Goal: Information Seeking & Learning: Learn about a topic

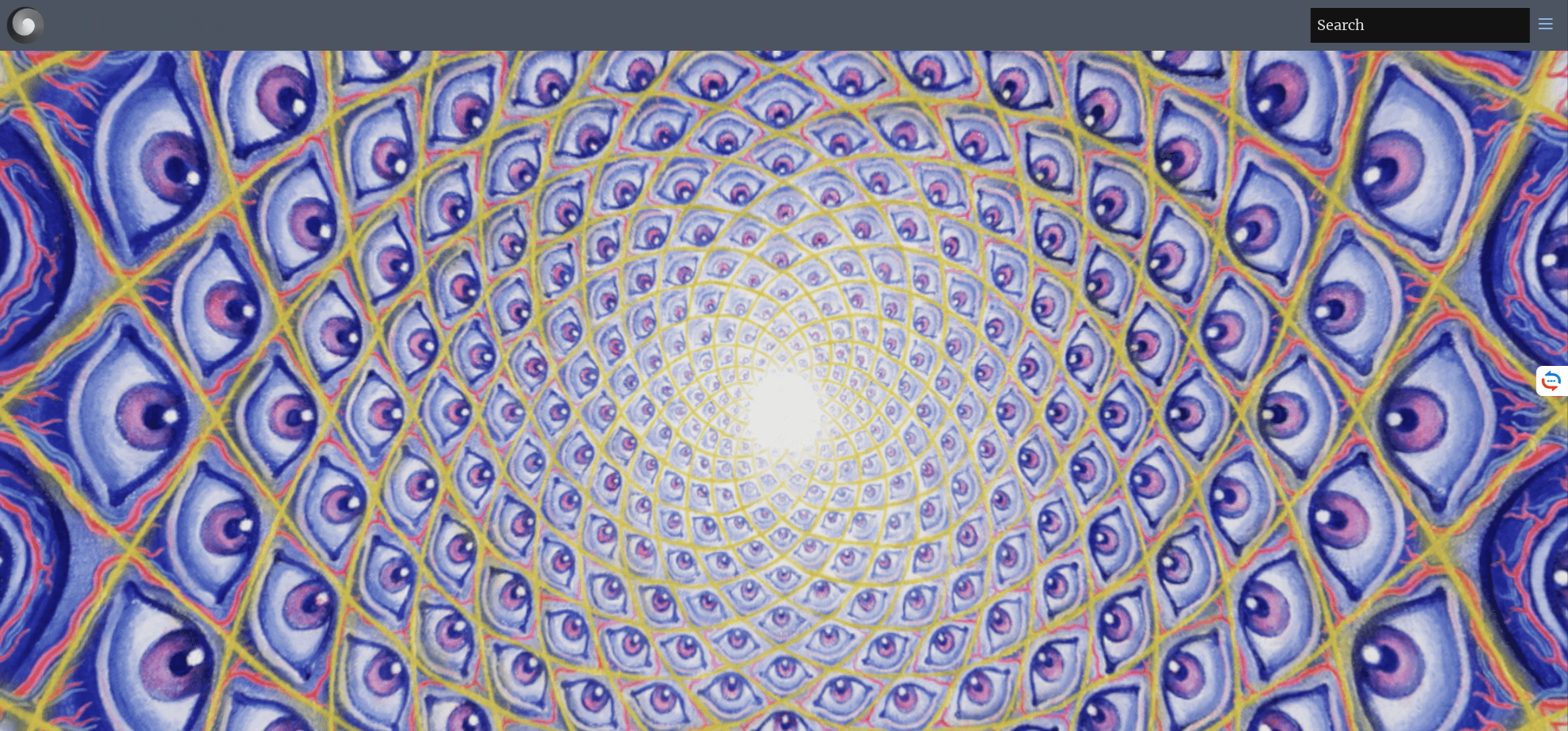
drag, startPoint x: 906, startPoint y: 402, endPoint x: 692, endPoint y: 171, distance: 314.9
click at [692, 171] on video "Your browser does not support the video tag." at bounding box center [784, 415] width 1582 height 890
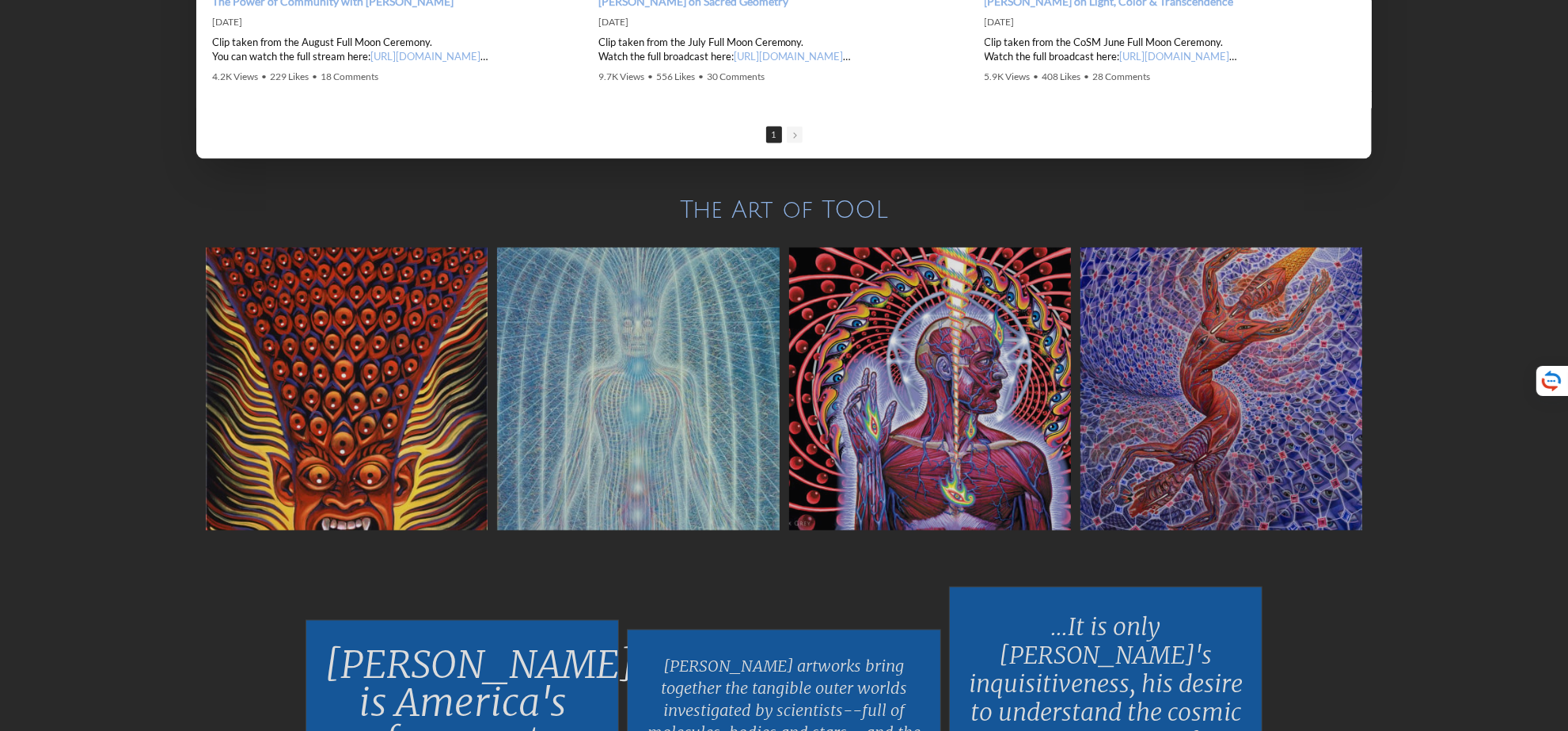
scroll to position [3167, 0]
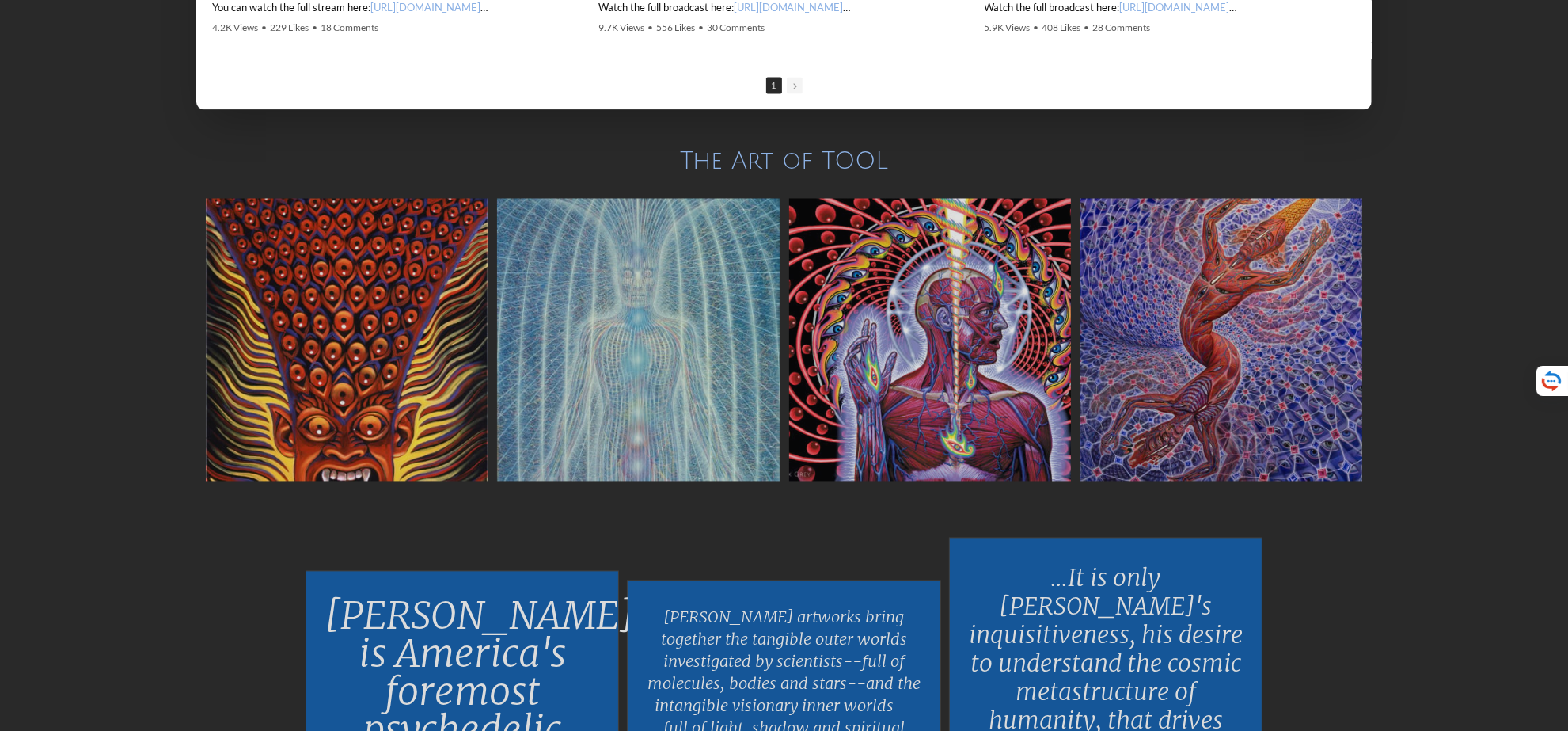
click at [401, 389] on img at bounding box center [346, 339] width 282 height 282
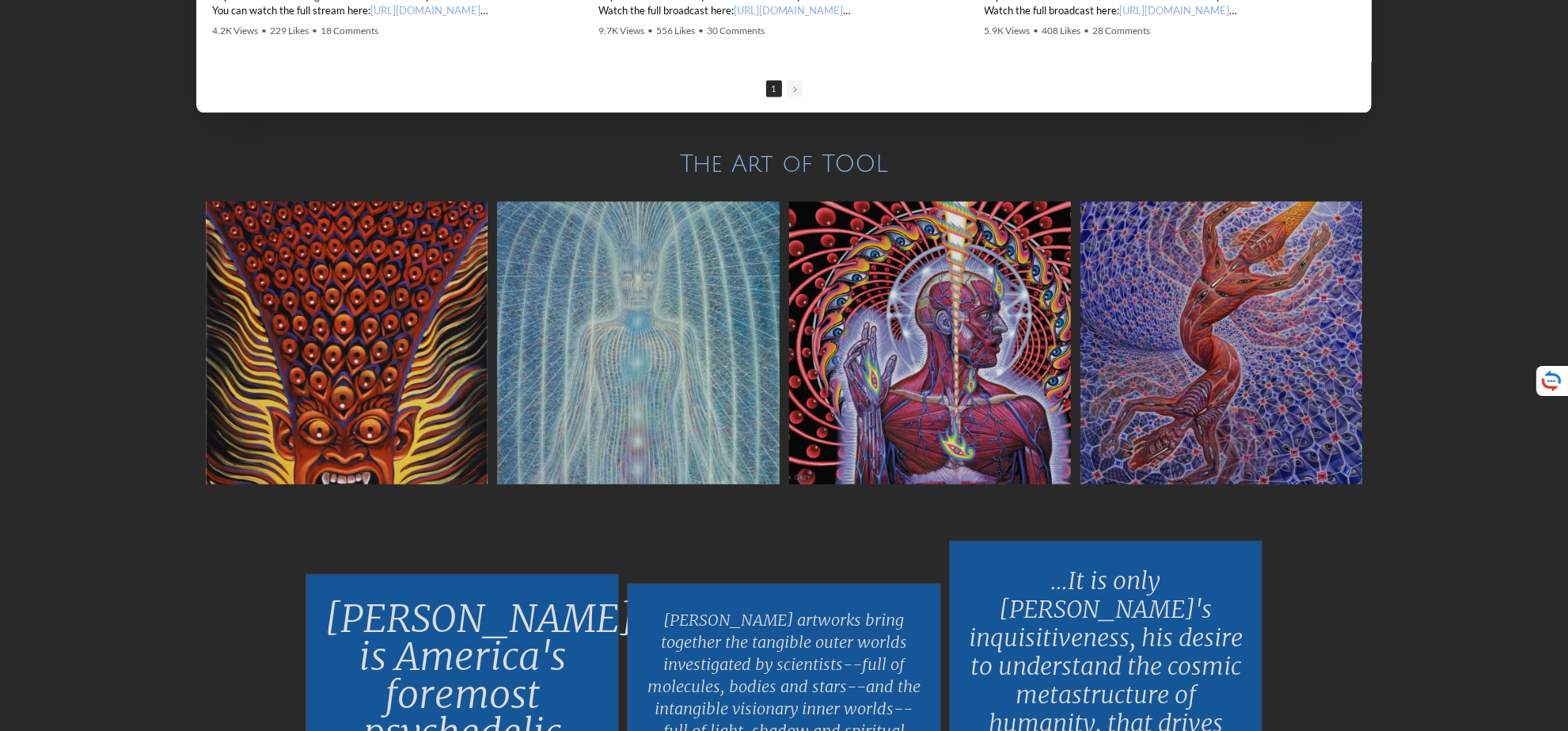
click at [649, 344] on img at bounding box center [638, 342] width 282 height 282
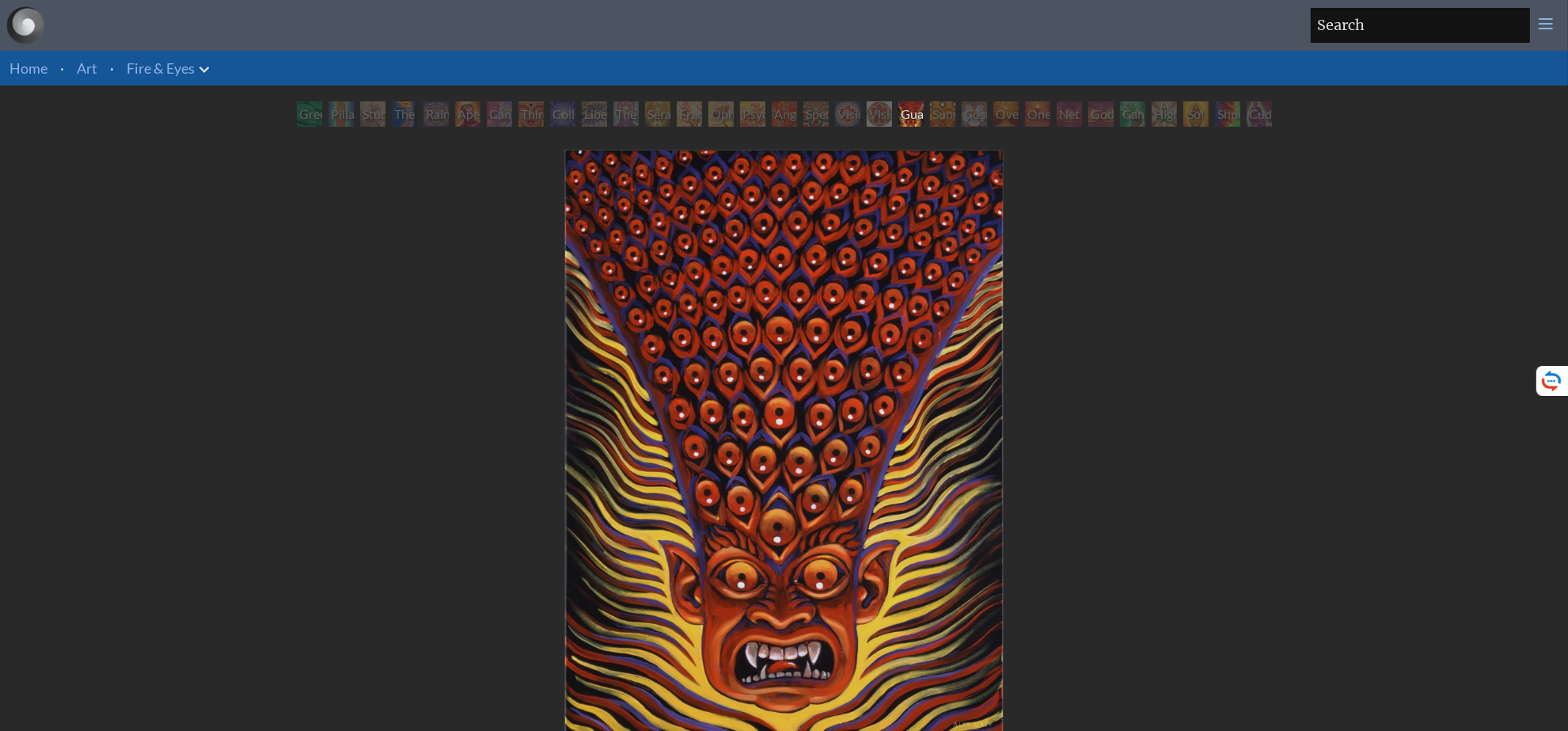
scroll to position [99, 0]
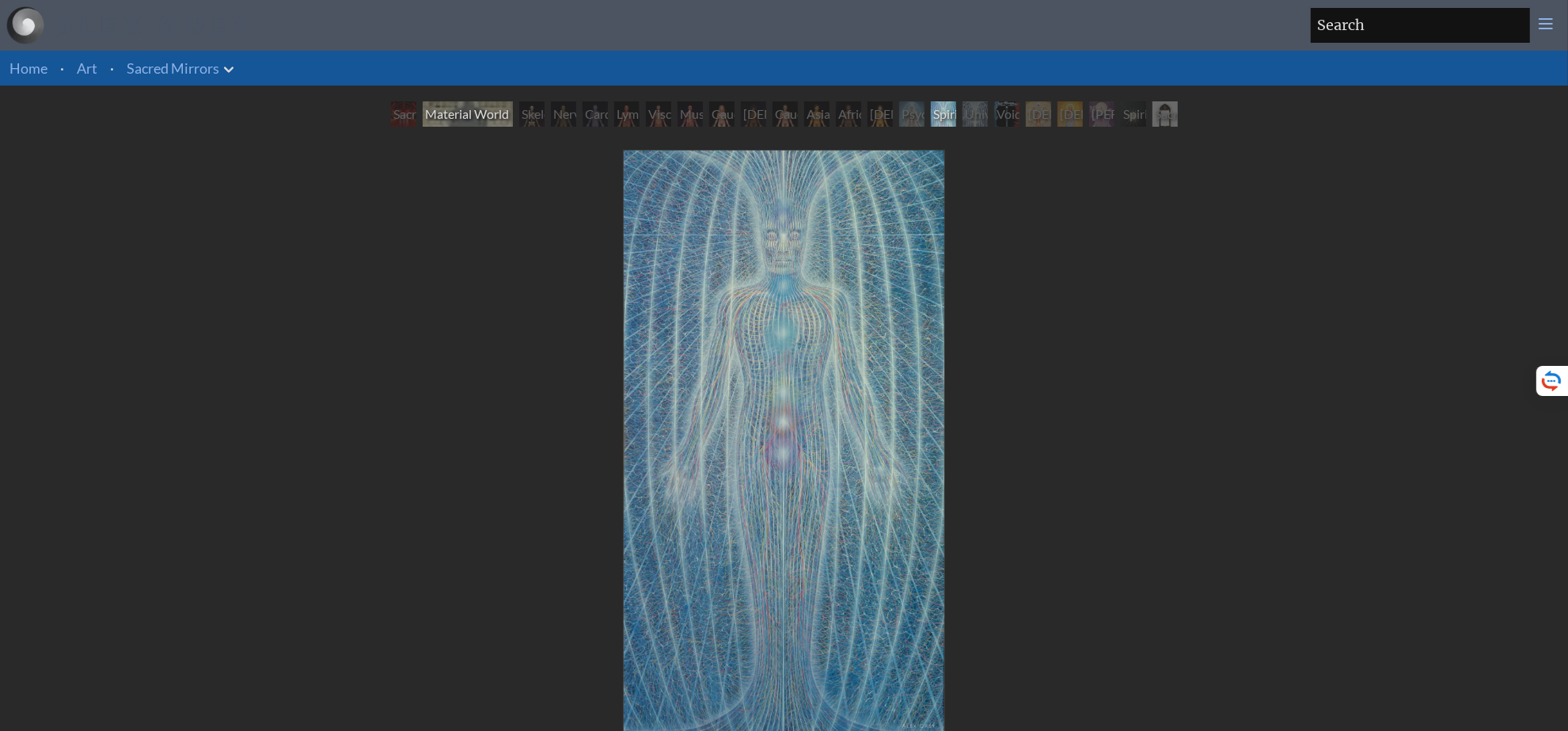
click at [441, 118] on div "Material World" at bounding box center [468, 114] width 91 height 25
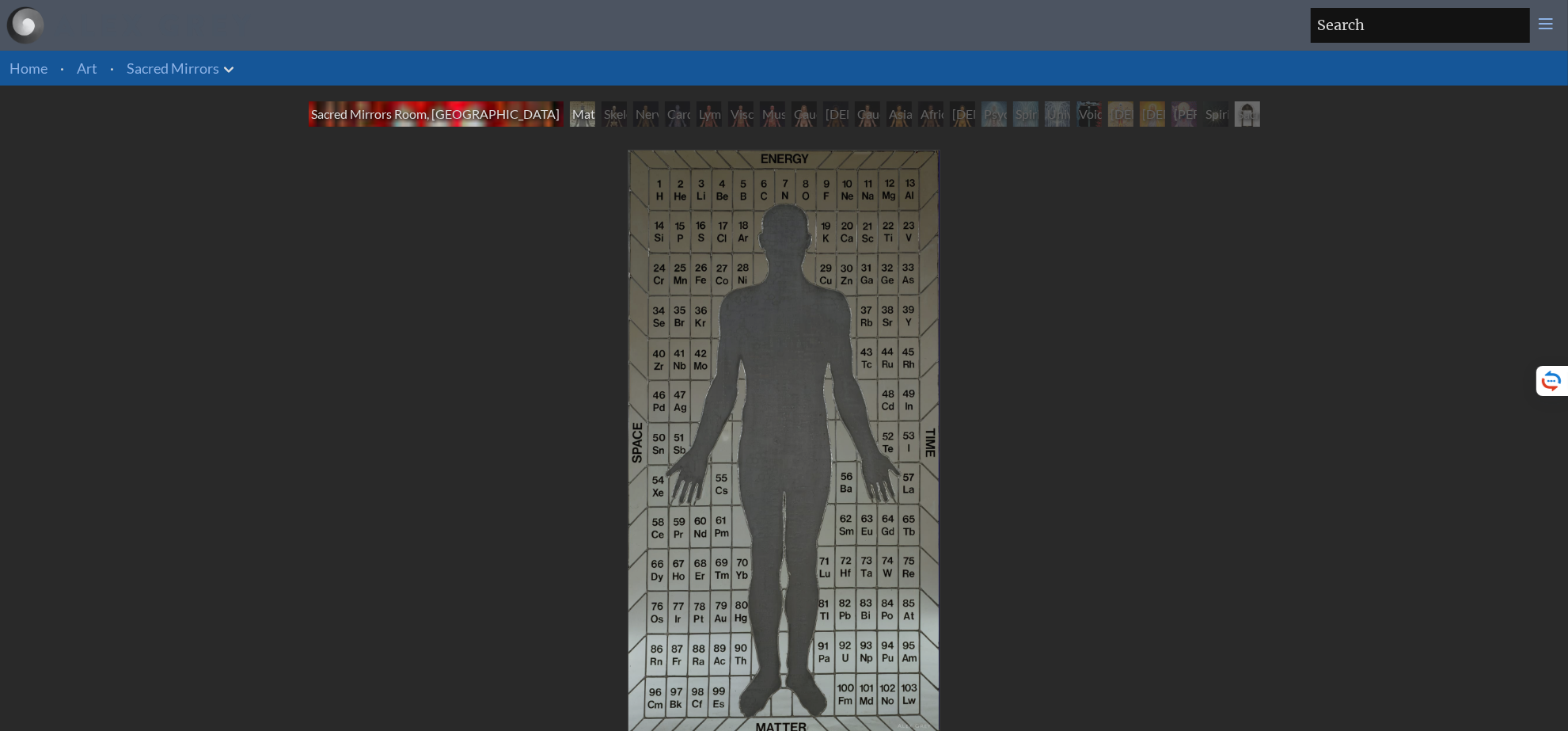
click at [362, 105] on div "Sacred Mirrors Room, Entheon" at bounding box center [436, 114] width 255 height 25
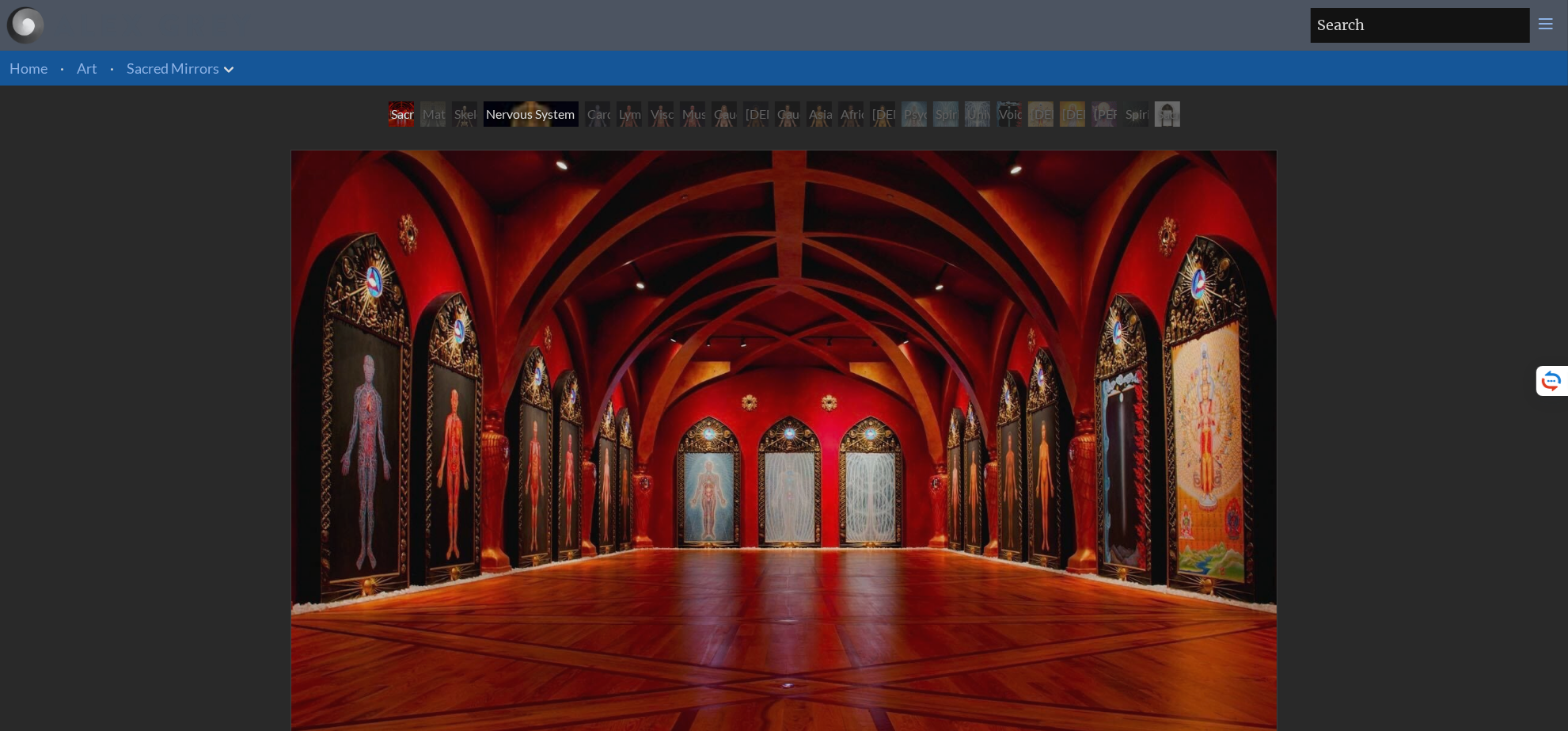
click at [533, 108] on div "Nervous System" at bounding box center [530, 114] width 95 height 25
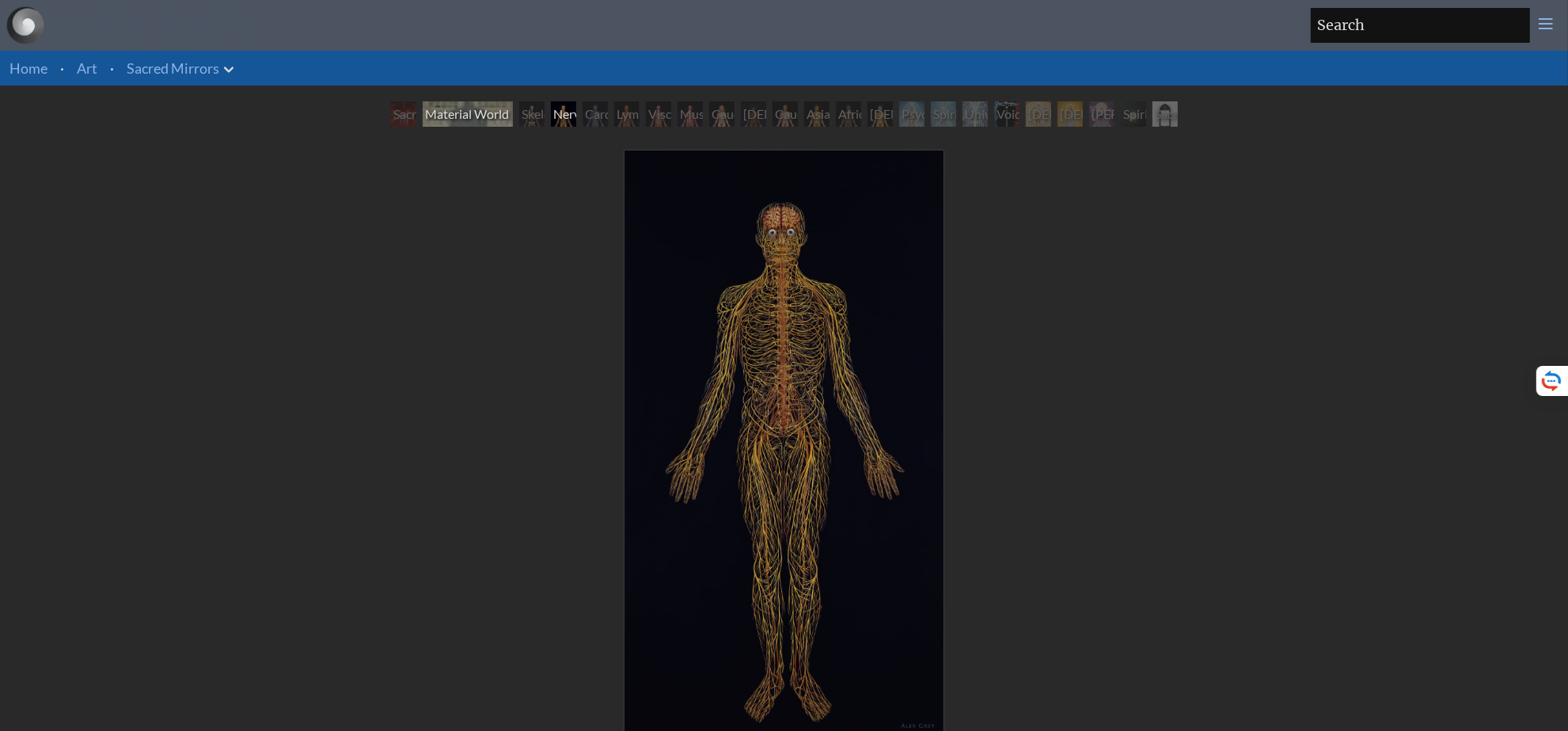
click at [476, 107] on div "Material World" at bounding box center [468, 114] width 91 height 25
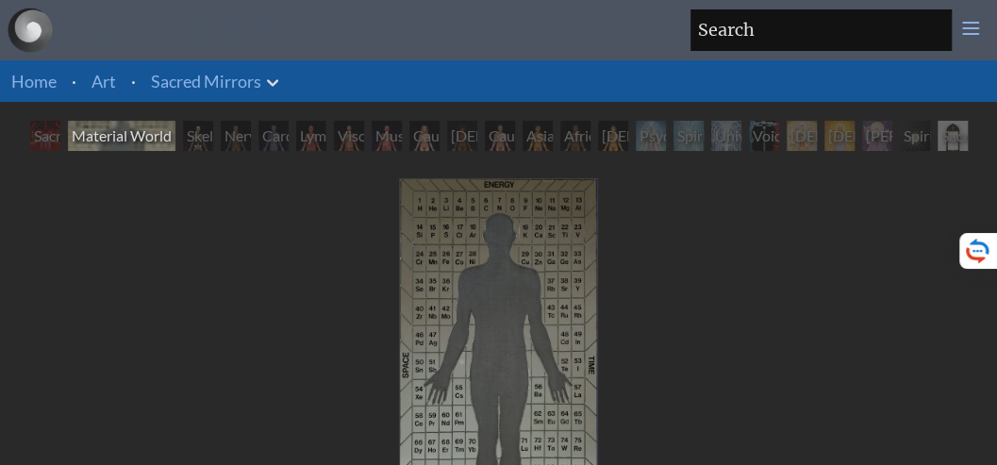
click at [139, 132] on div "Material World" at bounding box center [122, 136] width 108 height 30
click at [88, 140] on div "Material World" at bounding box center [122, 136] width 108 height 30
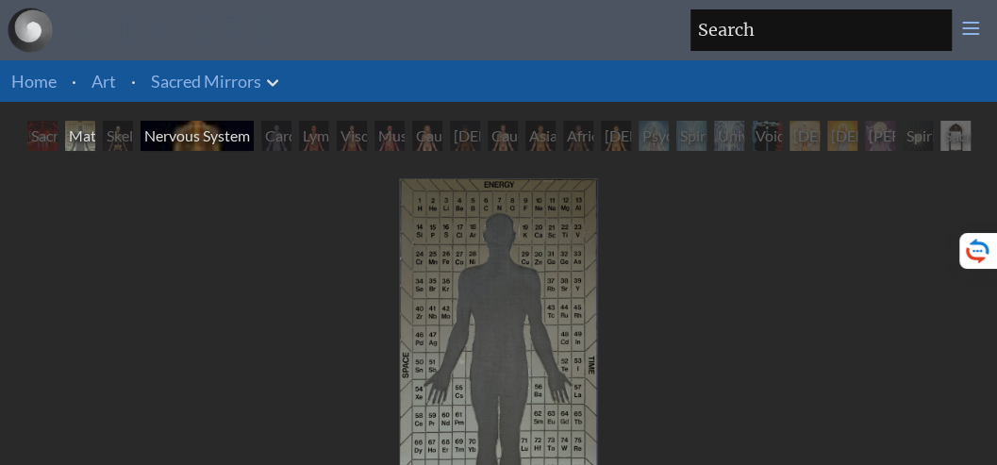
click at [185, 133] on div "Nervous System" at bounding box center [197, 136] width 113 height 30
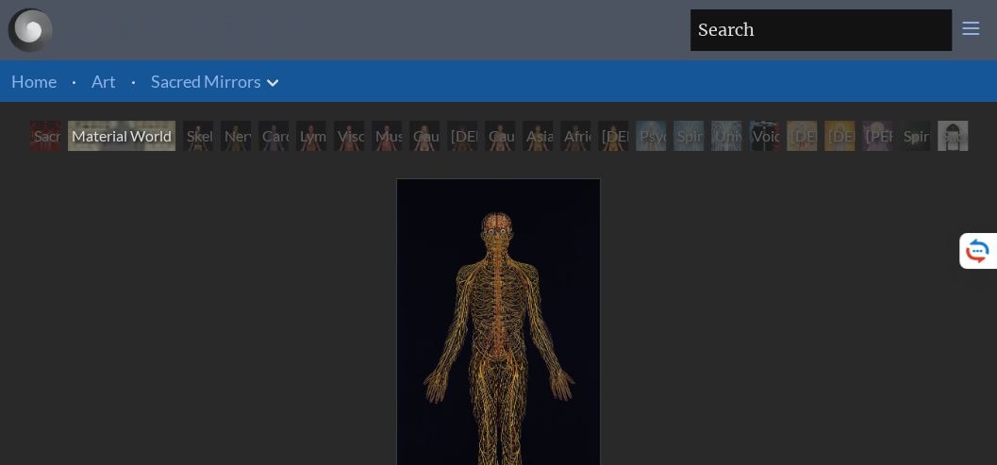
click at [117, 138] on div "Material World" at bounding box center [122, 136] width 108 height 30
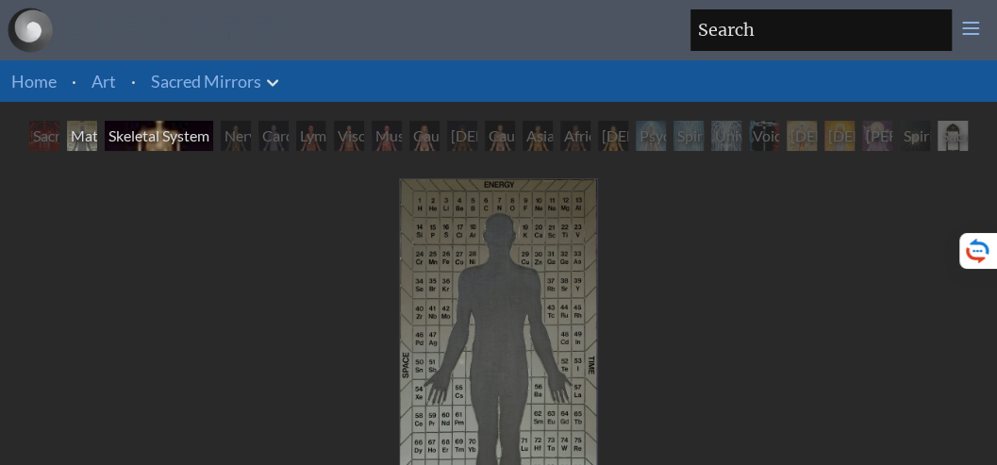
click at [116, 138] on div "Skeletal System" at bounding box center [159, 136] width 108 height 30
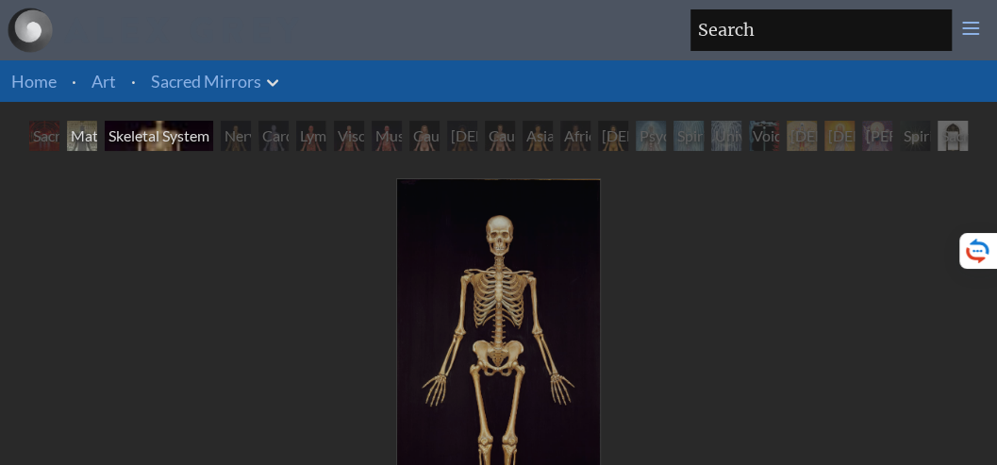
click at [162, 141] on div "Skeletal System" at bounding box center [159, 136] width 108 height 30
click at [208, 136] on div "Nervous System" at bounding box center [197, 136] width 113 height 30
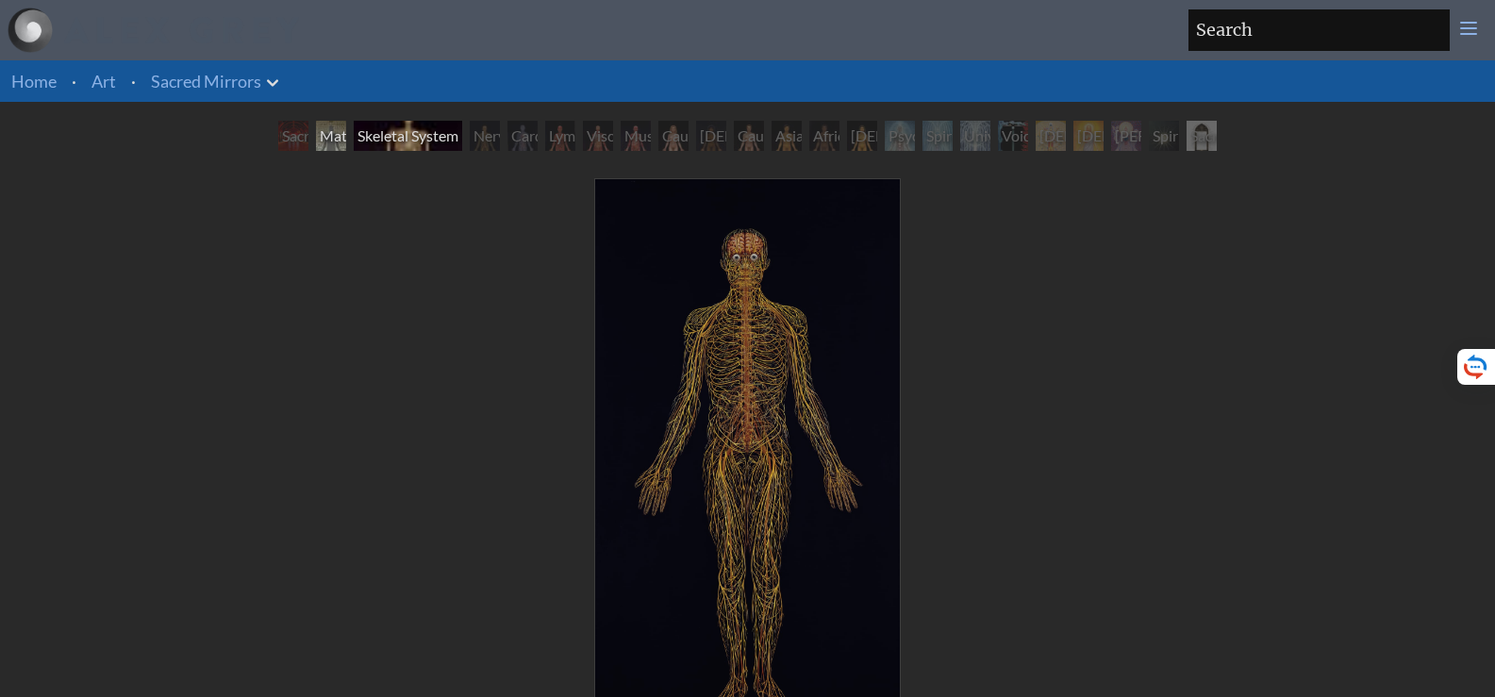
click at [399, 127] on div "Skeletal System" at bounding box center [408, 136] width 108 height 30
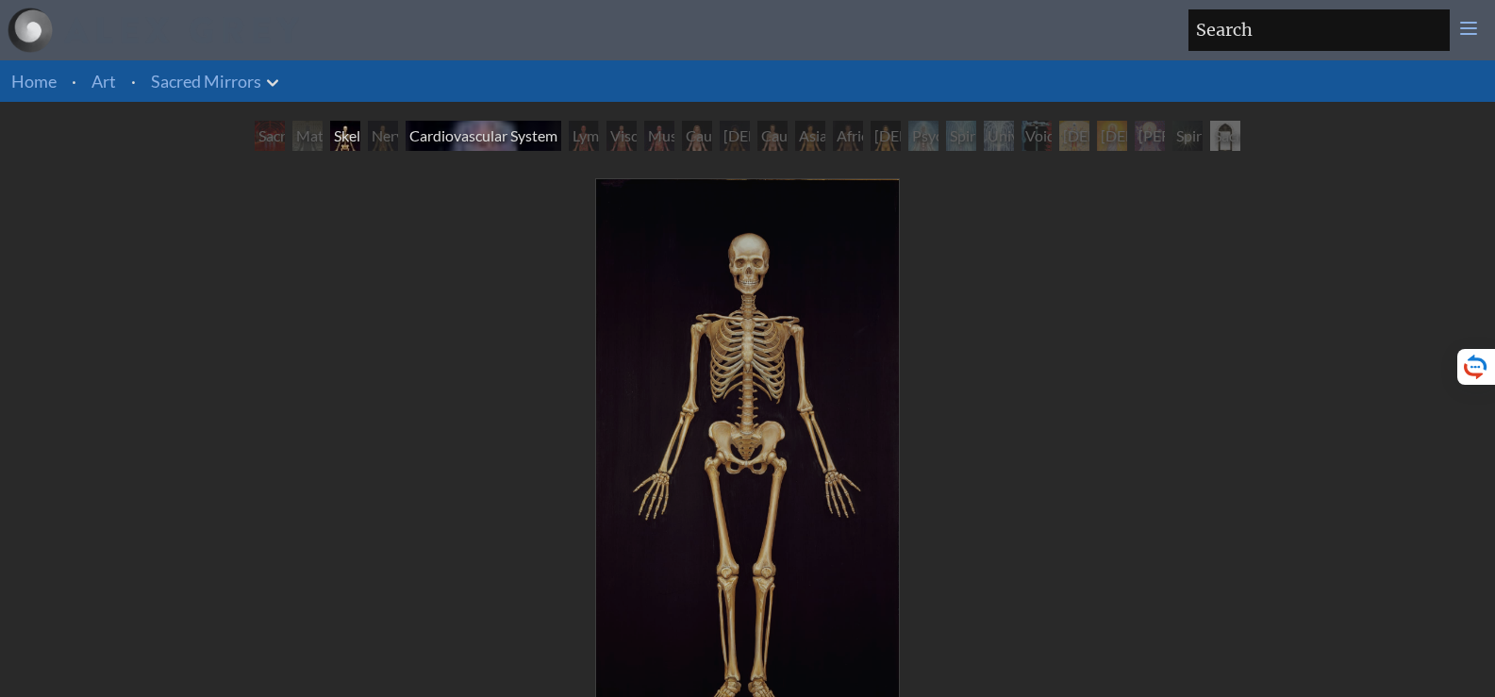
click at [472, 145] on div "Cardiovascular System" at bounding box center [484, 136] width 156 height 30
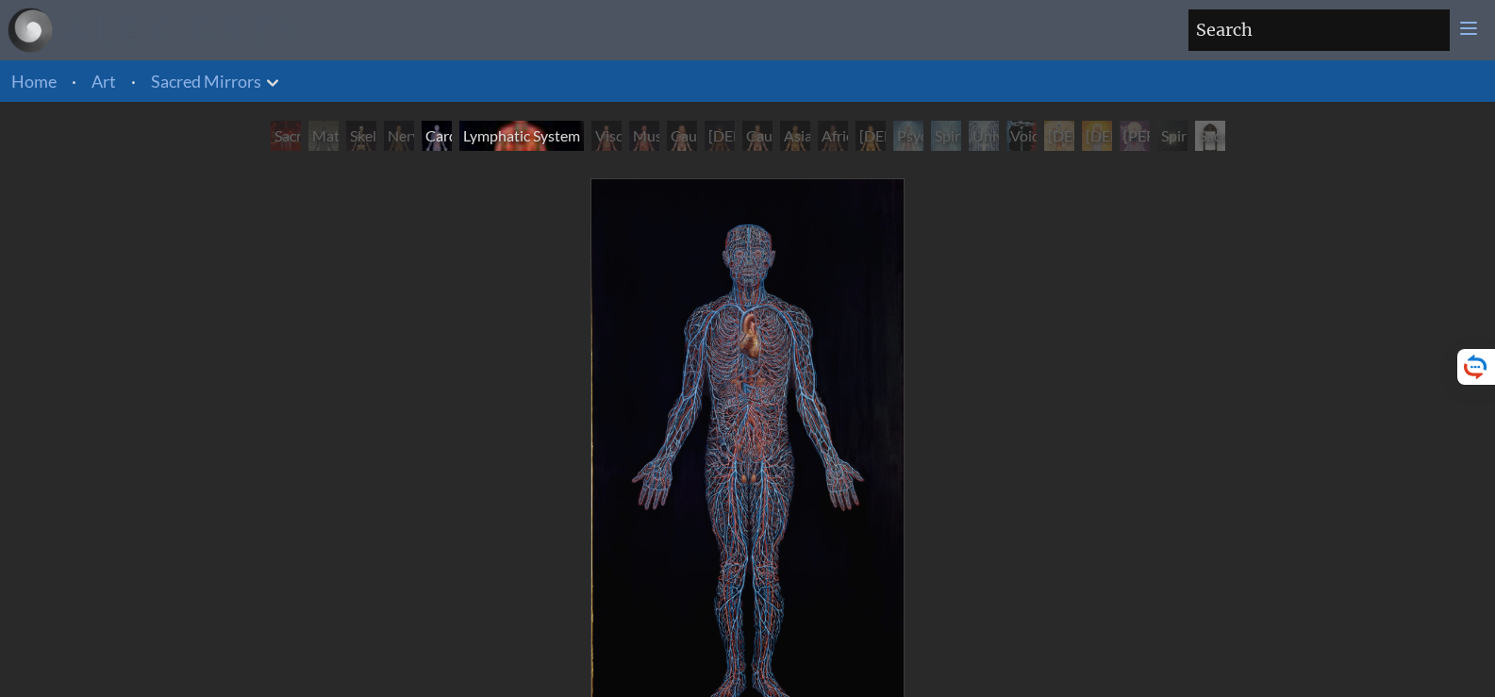
click at [511, 140] on div "Lymphatic System" at bounding box center [521, 136] width 125 height 30
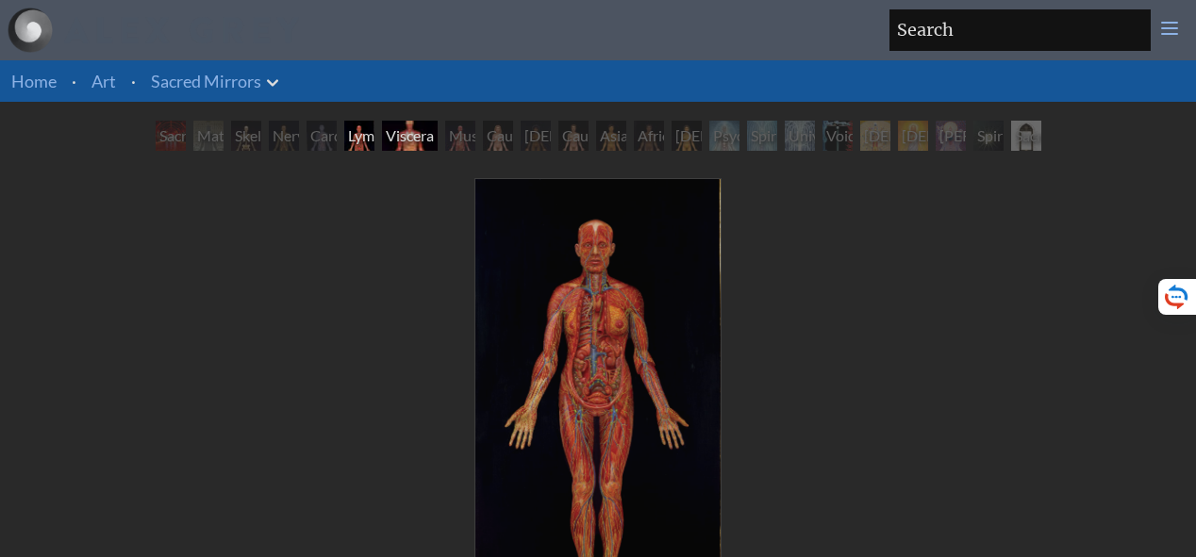
click at [406, 143] on div "Viscera" at bounding box center [410, 136] width 56 height 30
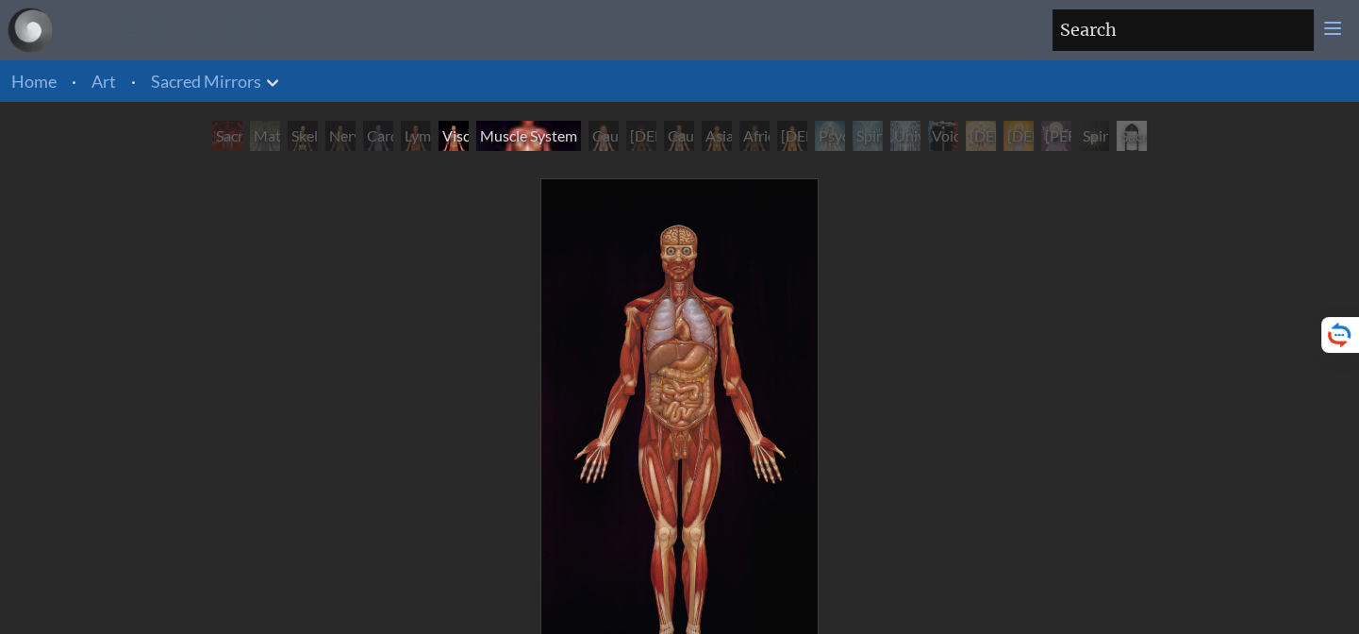
click at [519, 141] on div "Muscle System" at bounding box center [528, 136] width 105 height 30
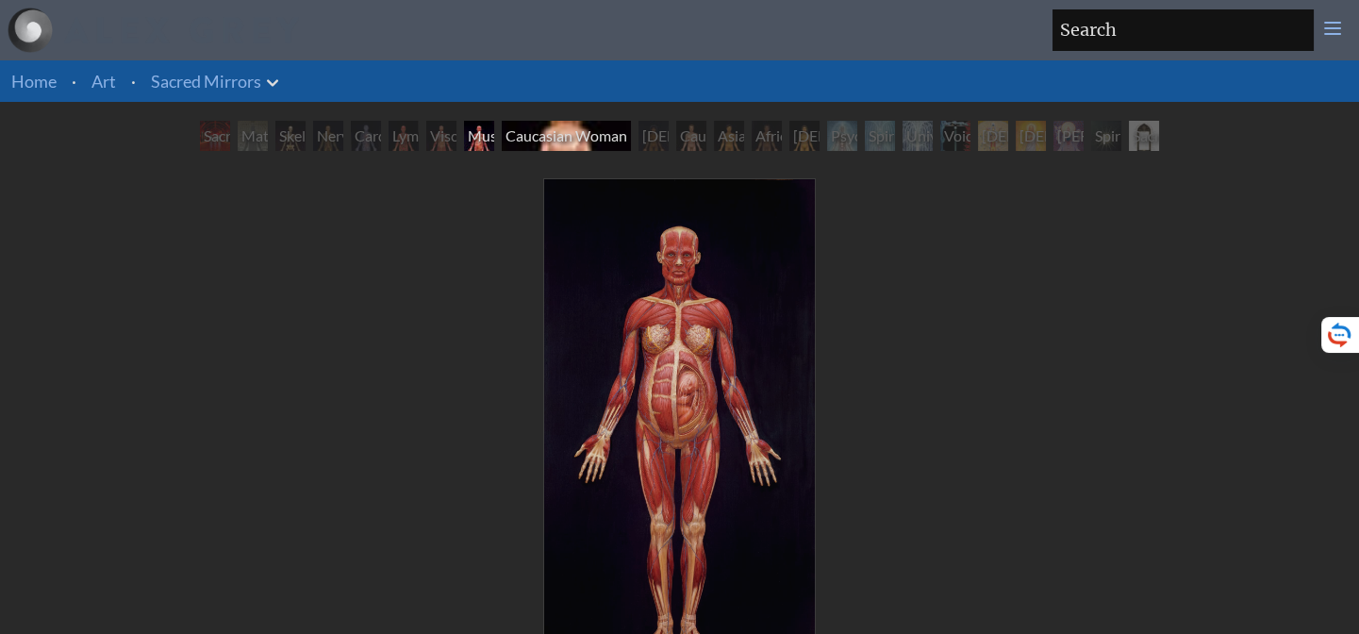
click at [556, 141] on div "Caucasian Woman" at bounding box center [566, 136] width 129 height 30
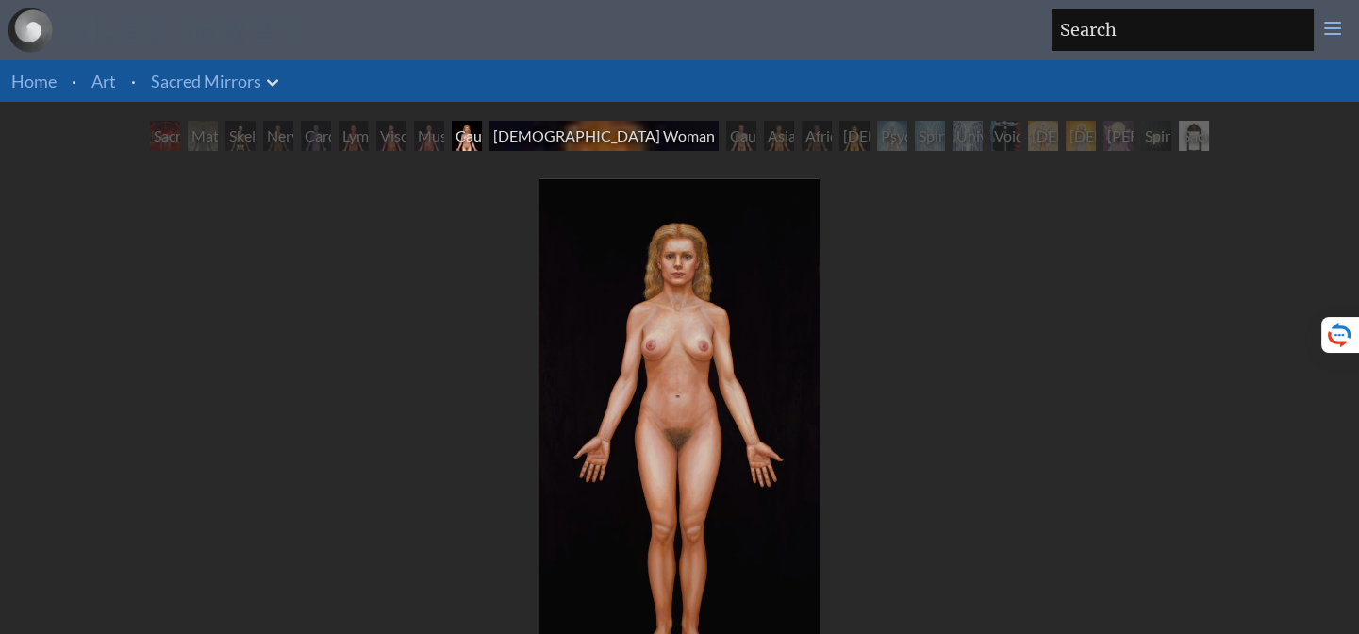
click at [595, 137] on div "African Woman" at bounding box center [604, 136] width 229 height 30
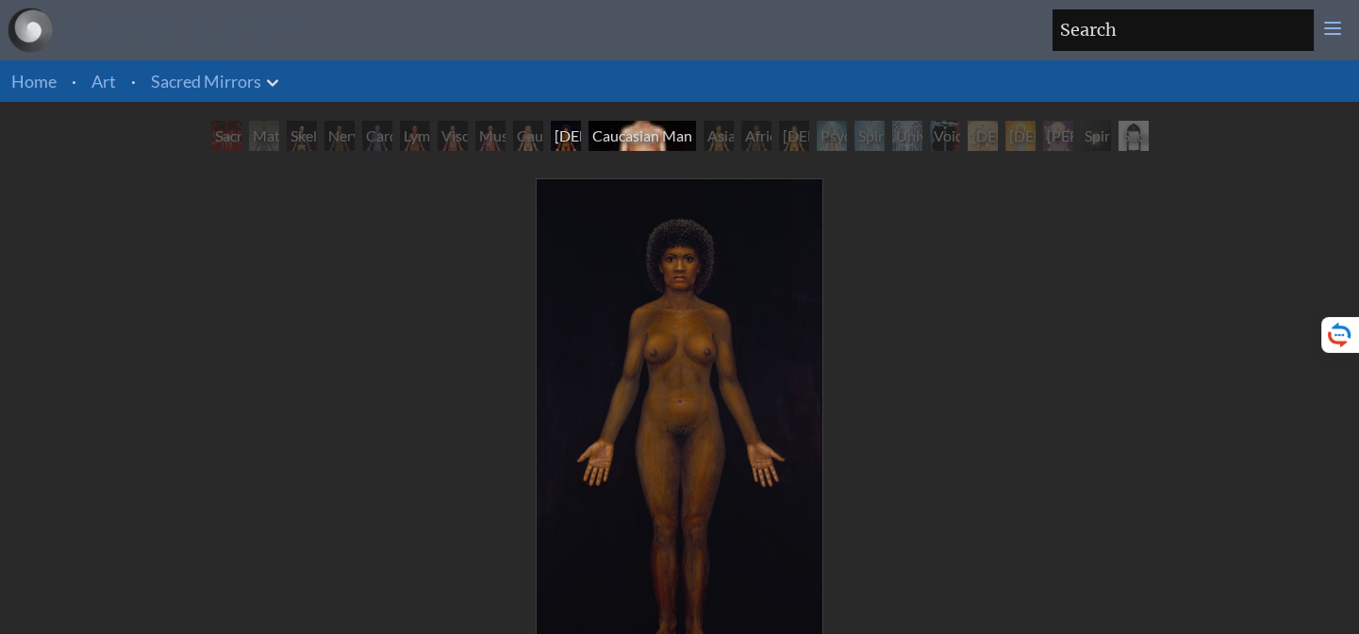
click at [632, 138] on div "Caucasian Man" at bounding box center [643, 136] width 108 height 30
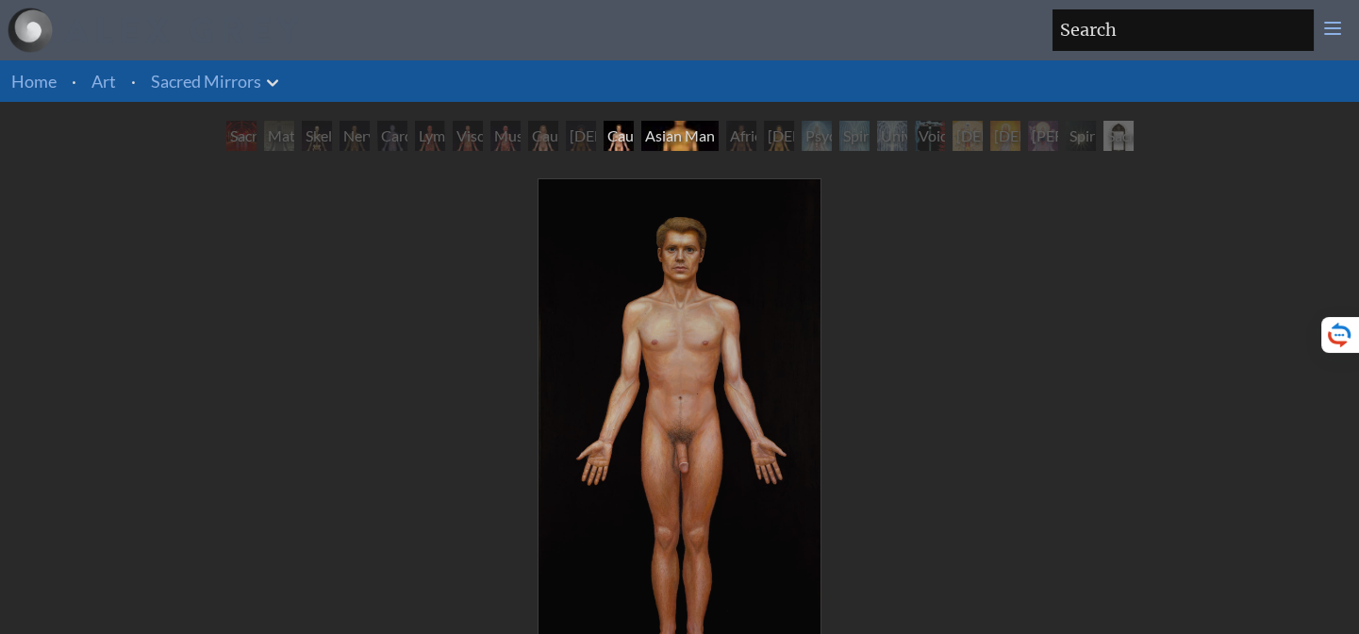
click at [678, 125] on div "Asian Man" at bounding box center [679, 136] width 77 height 30
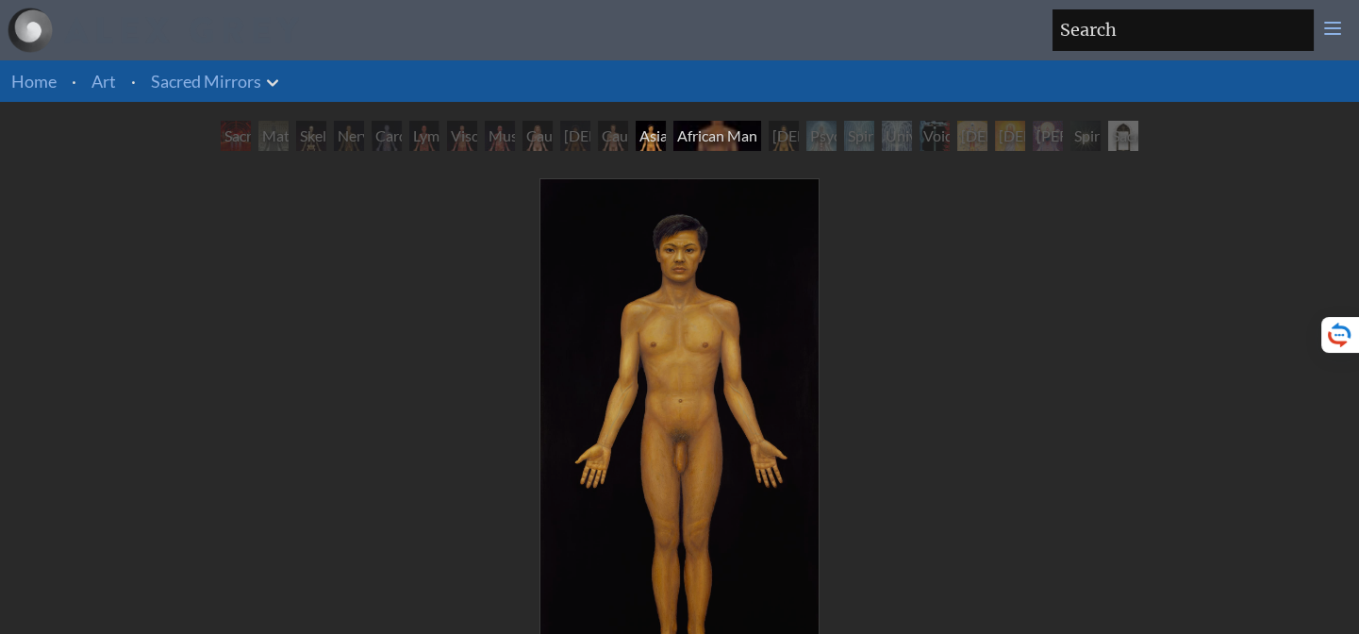
click at [712, 131] on div "African Man" at bounding box center [717, 136] width 88 height 30
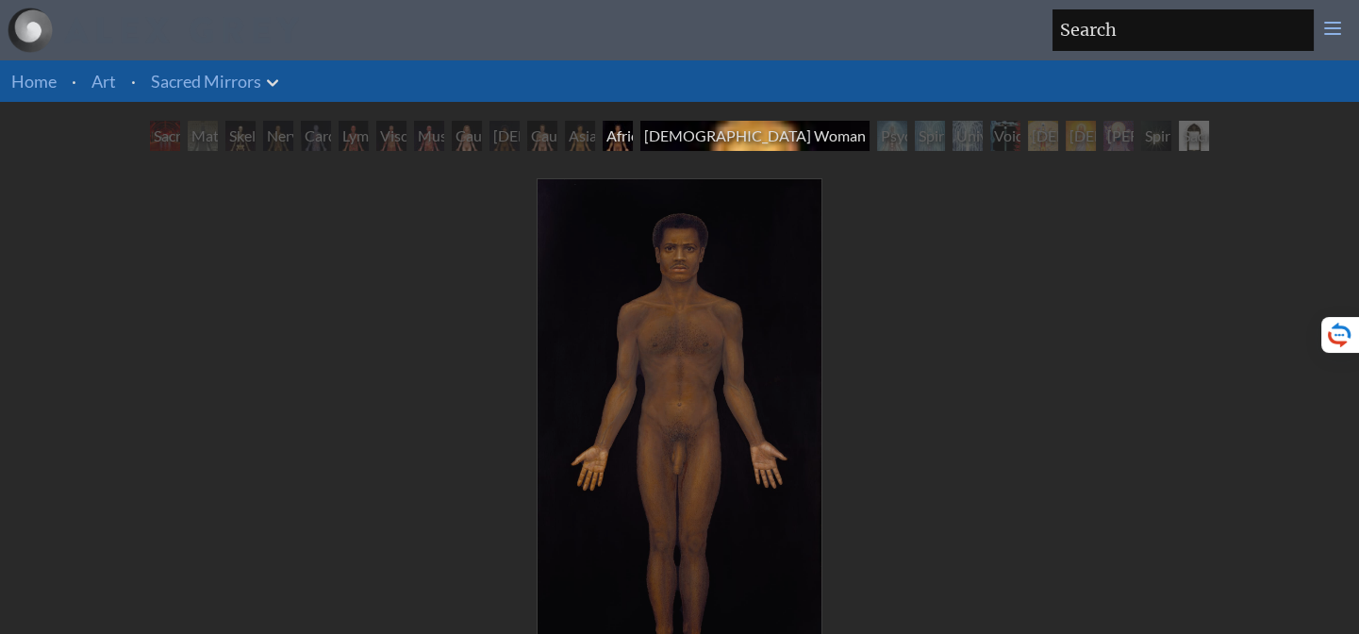
click at [756, 133] on div "Asian Woman" at bounding box center [754, 136] width 229 height 30
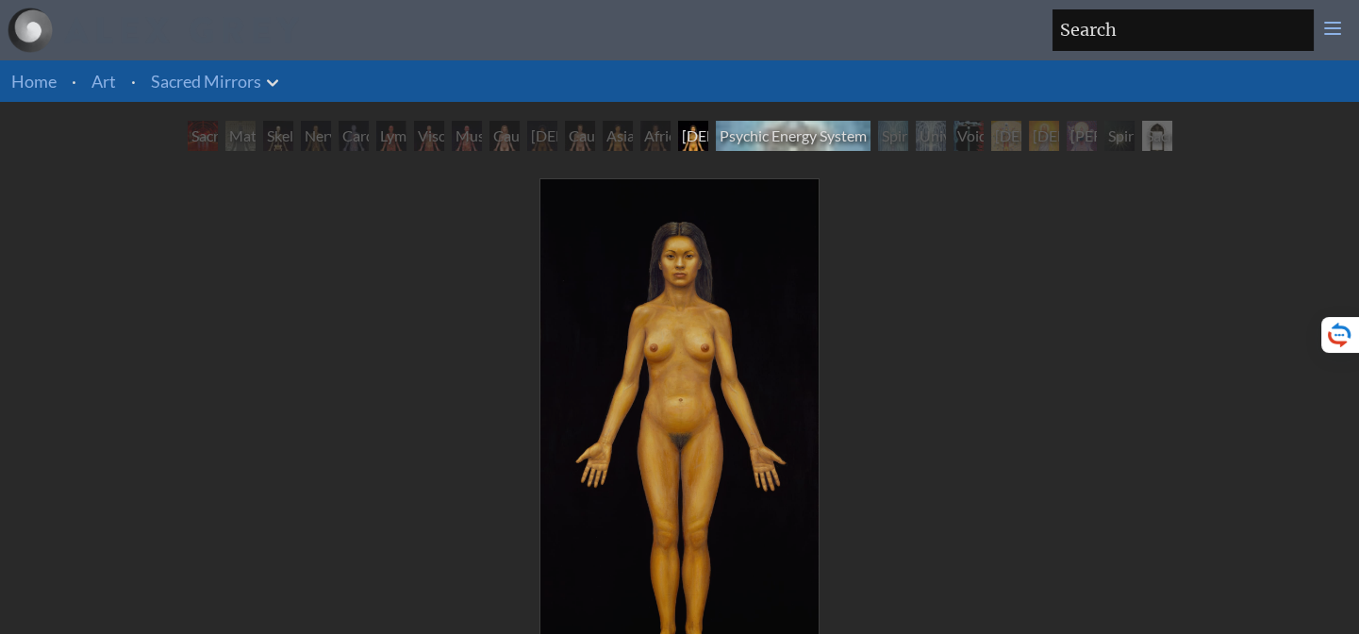
click at [788, 136] on div "Psychic Energy System" at bounding box center [793, 136] width 155 height 30
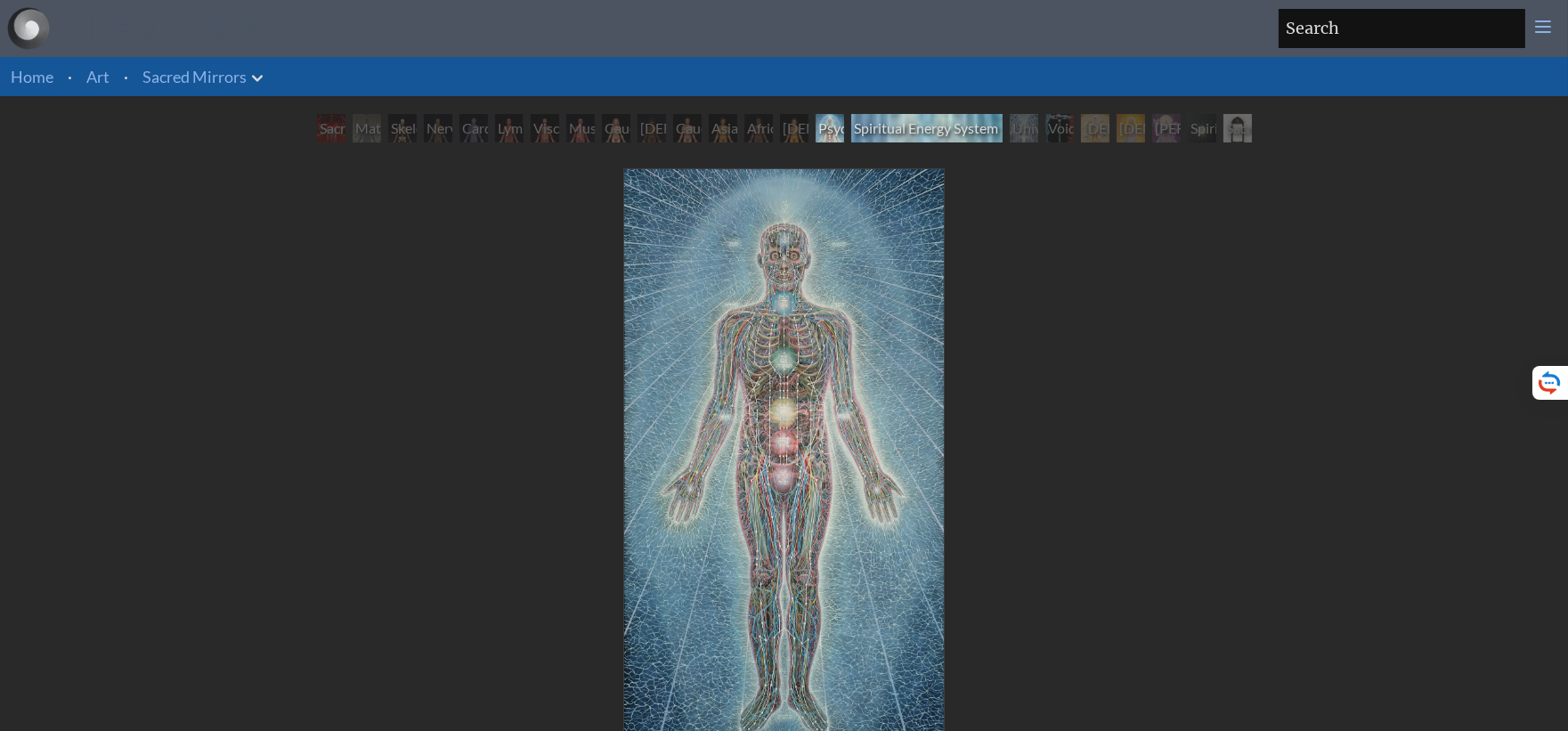
click at [902, 130] on div "Spiritual Energy System" at bounding box center [927, 128] width 151 height 28
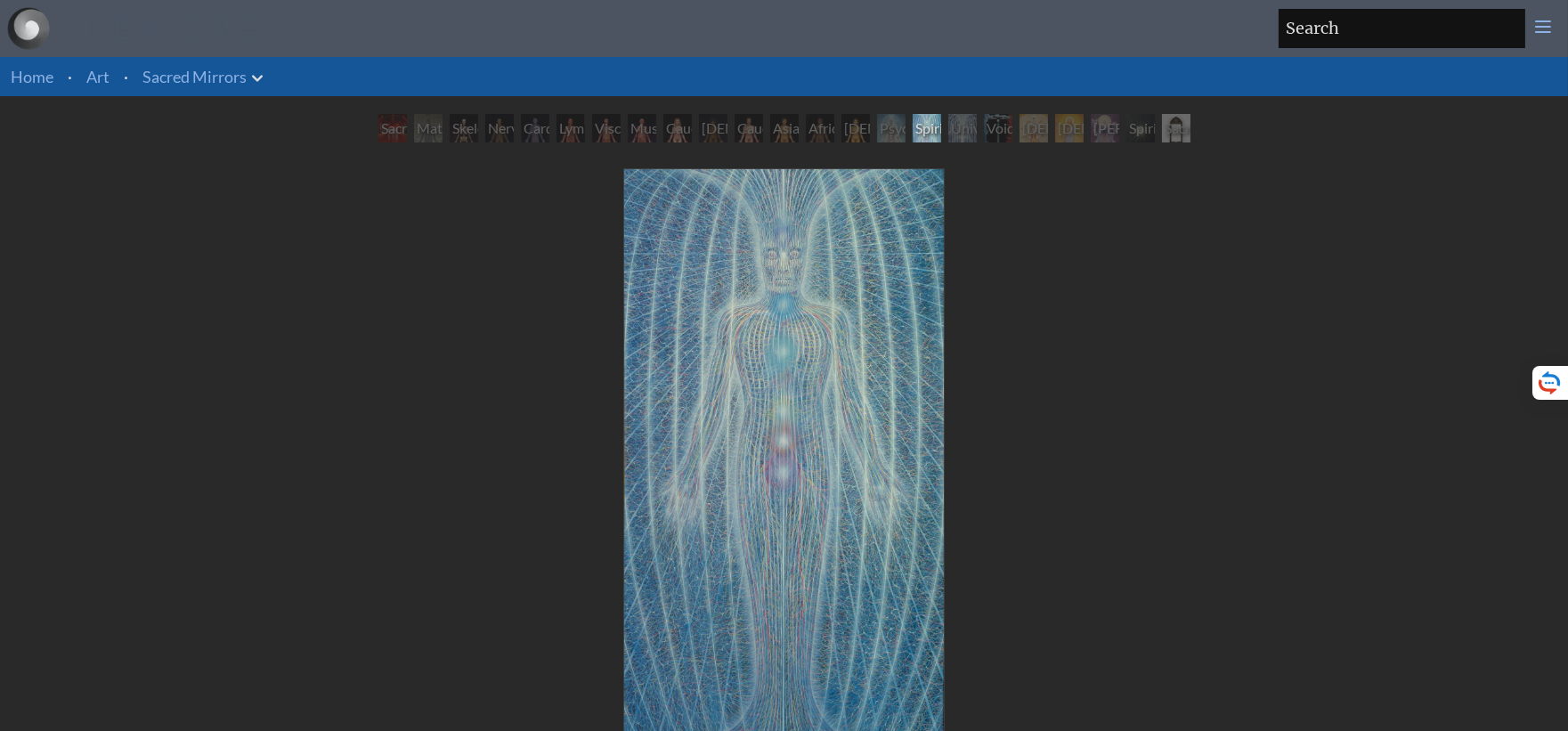
click at [778, 390] on img "16 / 23" at bounding box center [784, 462] width 321 height 586
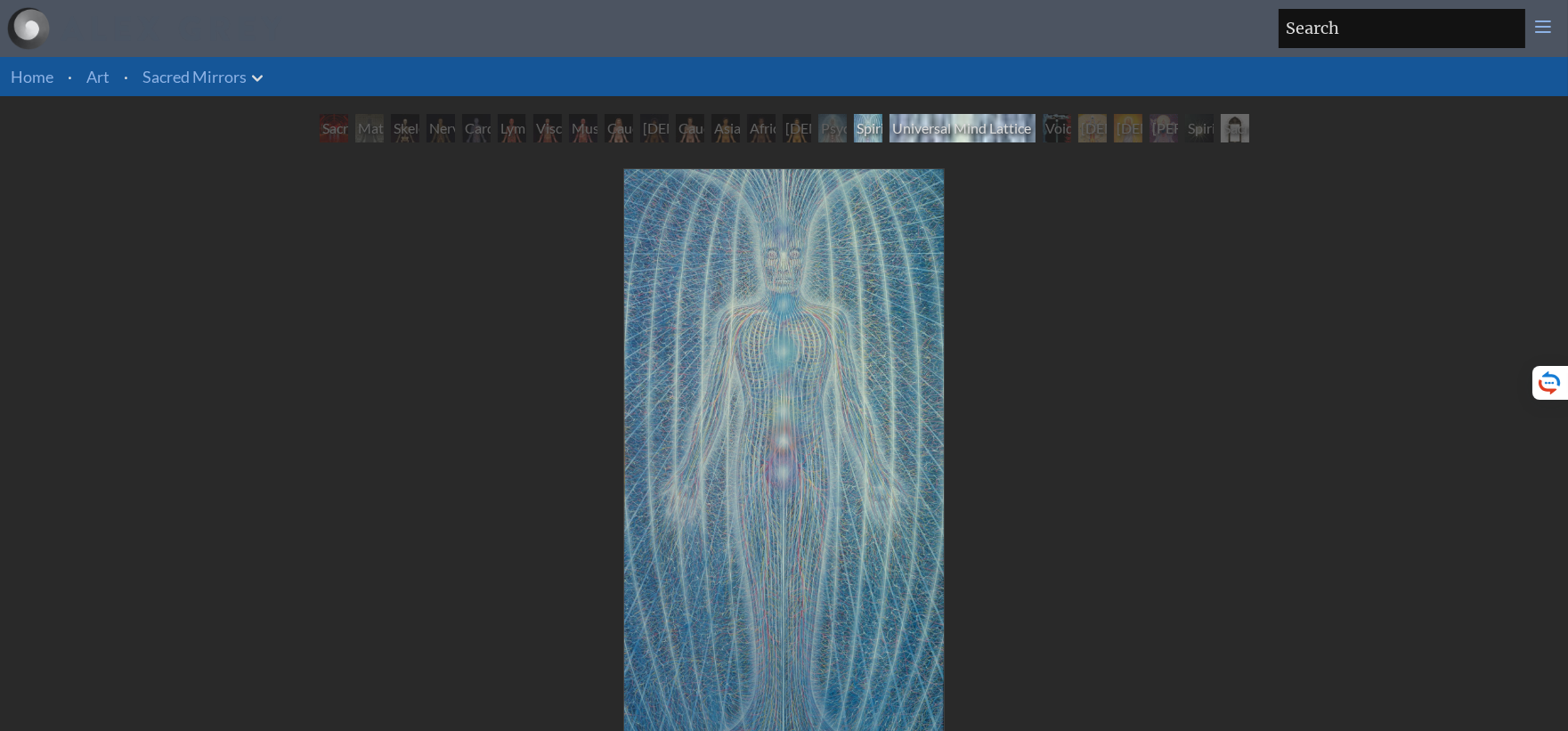
click at [929, 120] on div "Universal Mind Lattice" at bounding box center [962, 128] width 146 height 28
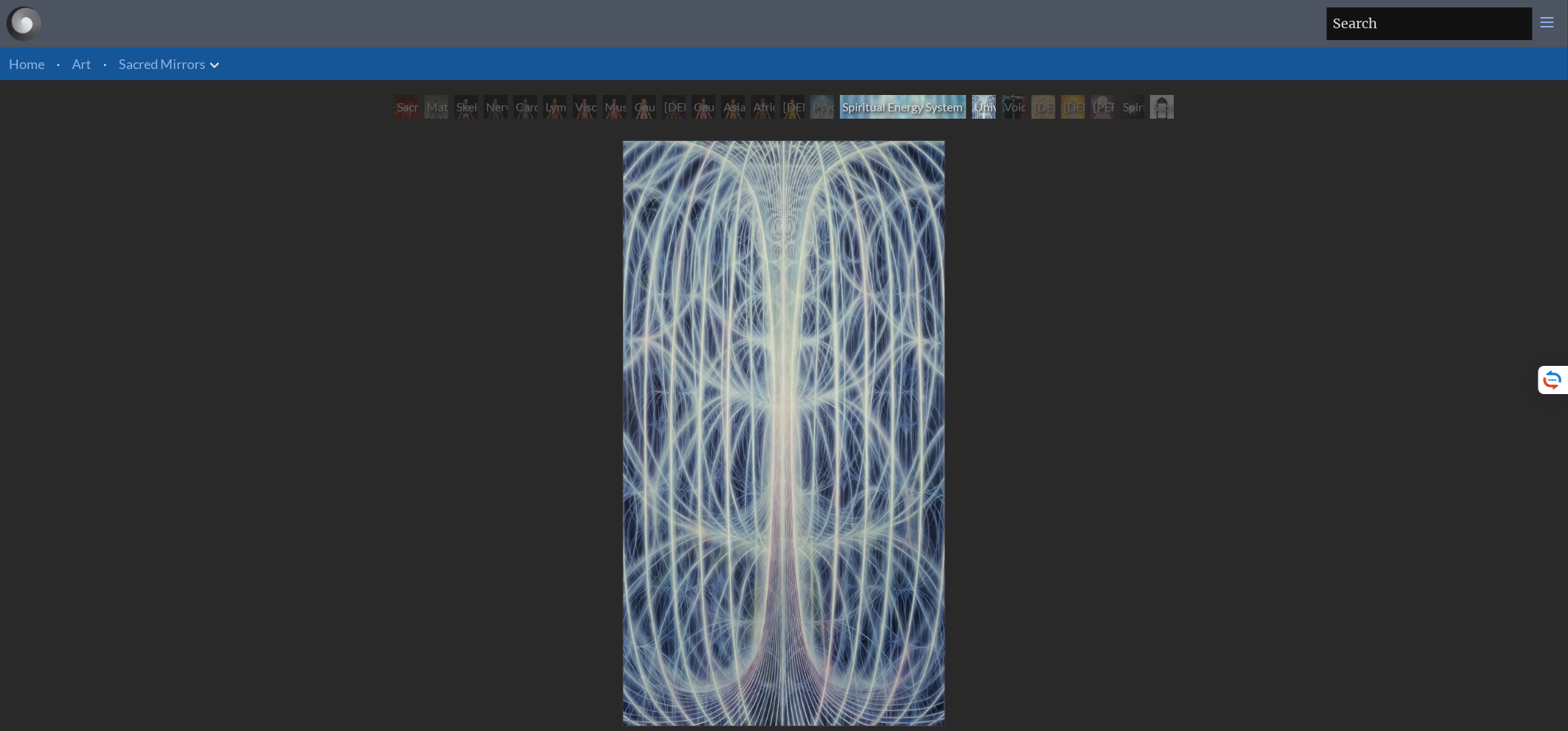
click at [898, 108] on div "Spiritual Energy System" at bounding box center [903, 107] width 126 height 24
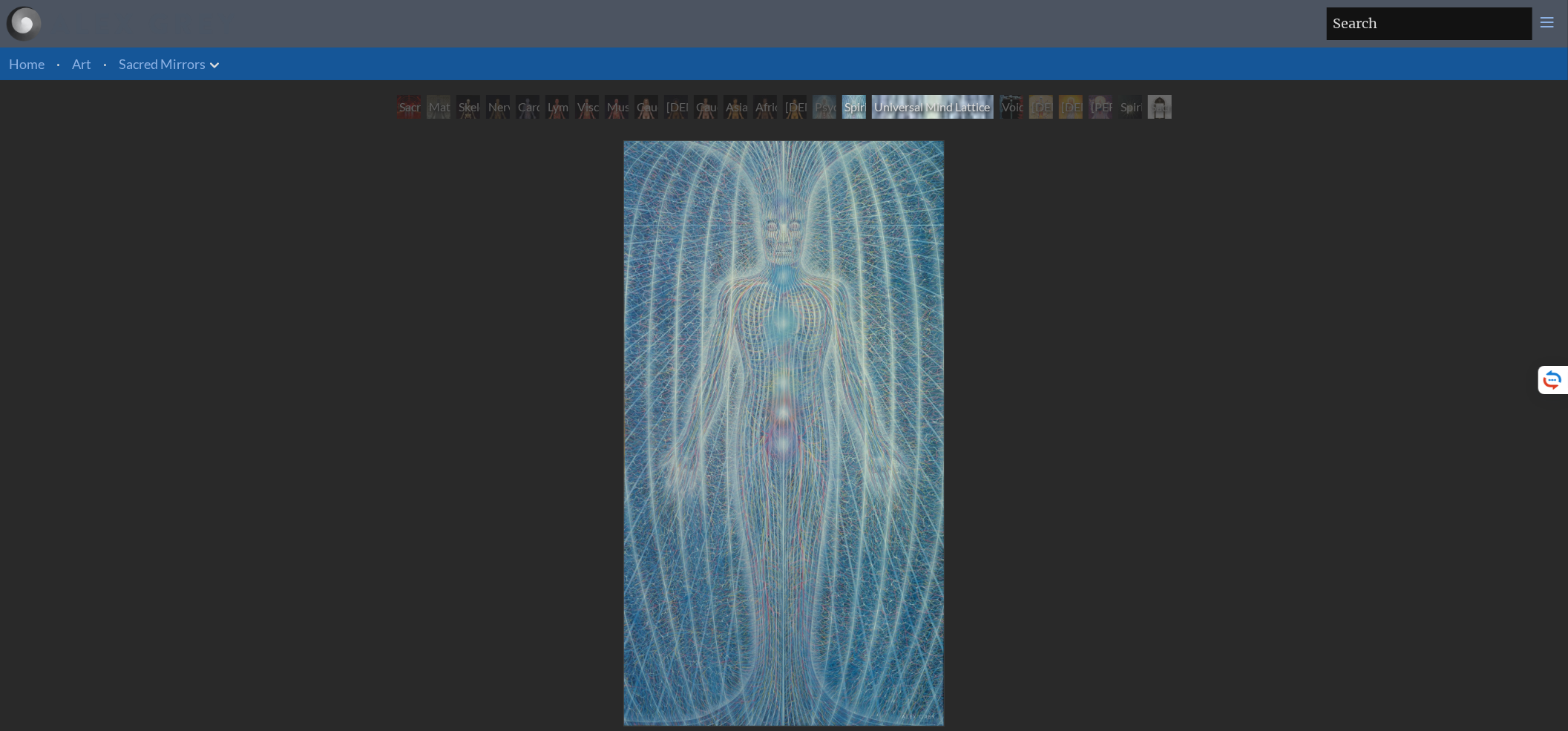
click at [918, 109] on div "Universal Mind Lattice" at bounding box center [932, 107] width 122 height 24
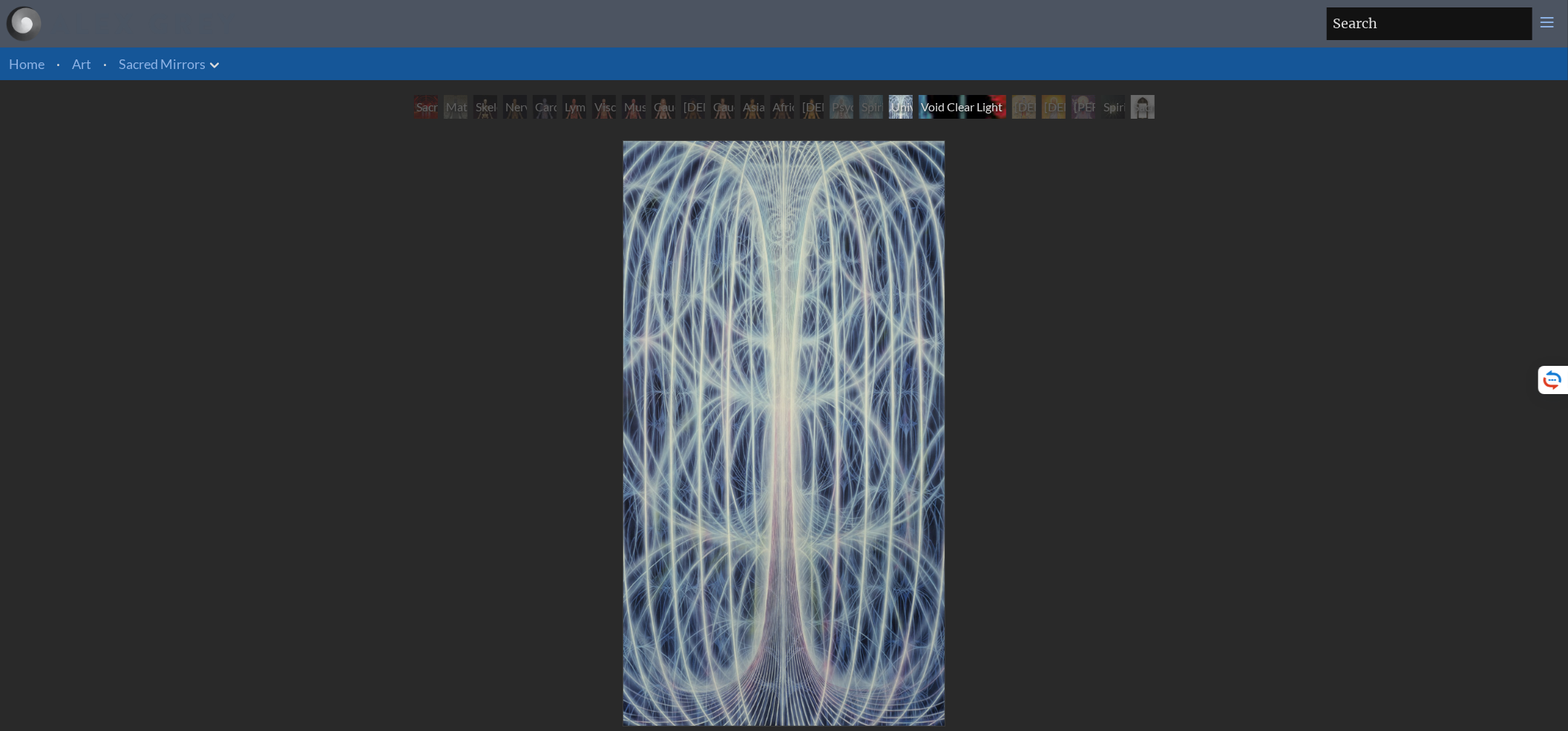
click at [957, 108] on div "Void Clear Light" at bounding box center [962, 107] width 87 height 24
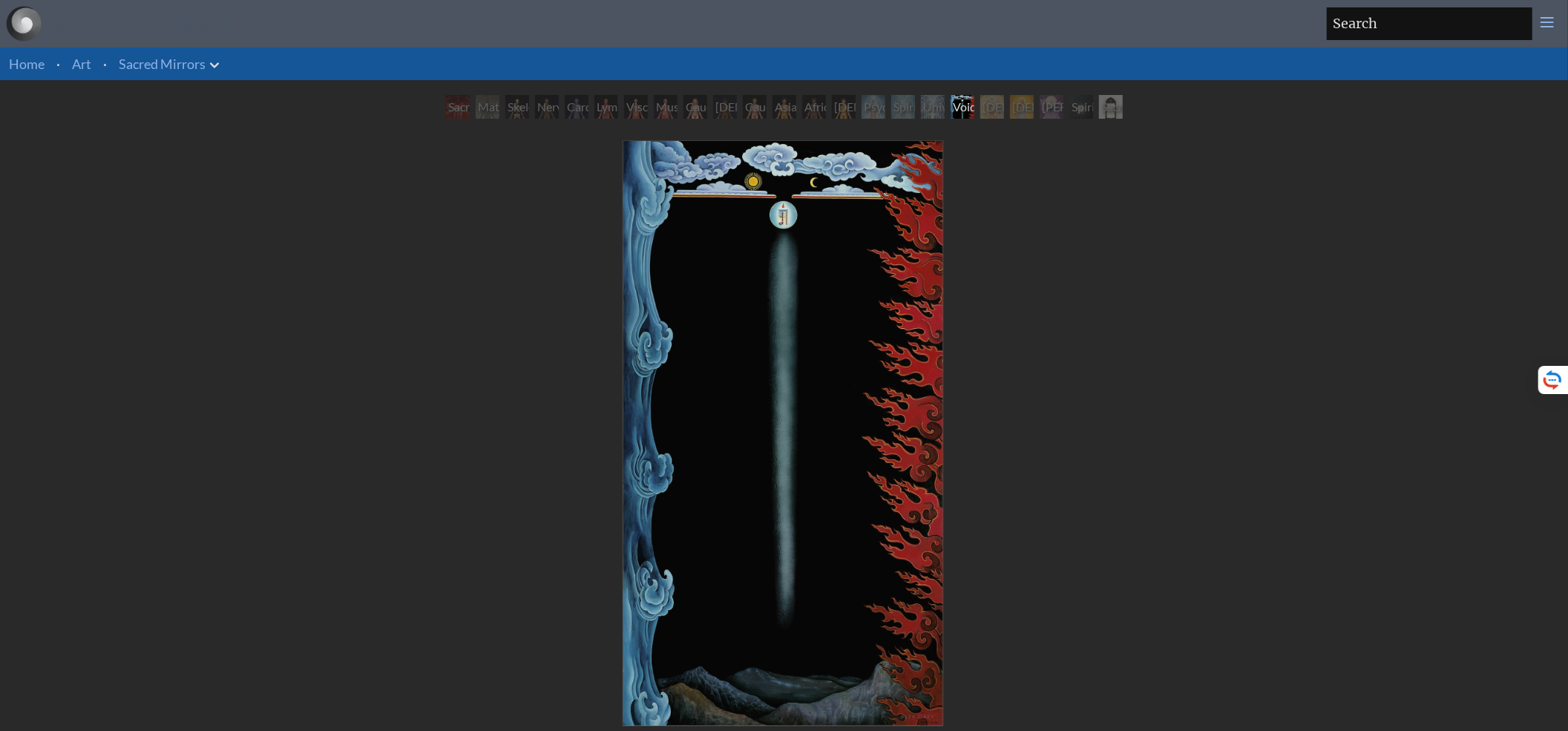
click at [1149, 266] on div "Void Clear Light 1982, acrylic on linen, 46 x 84 in. Visit the CoSM Shop" at bounding box center [783, 520] width 1544 height 770
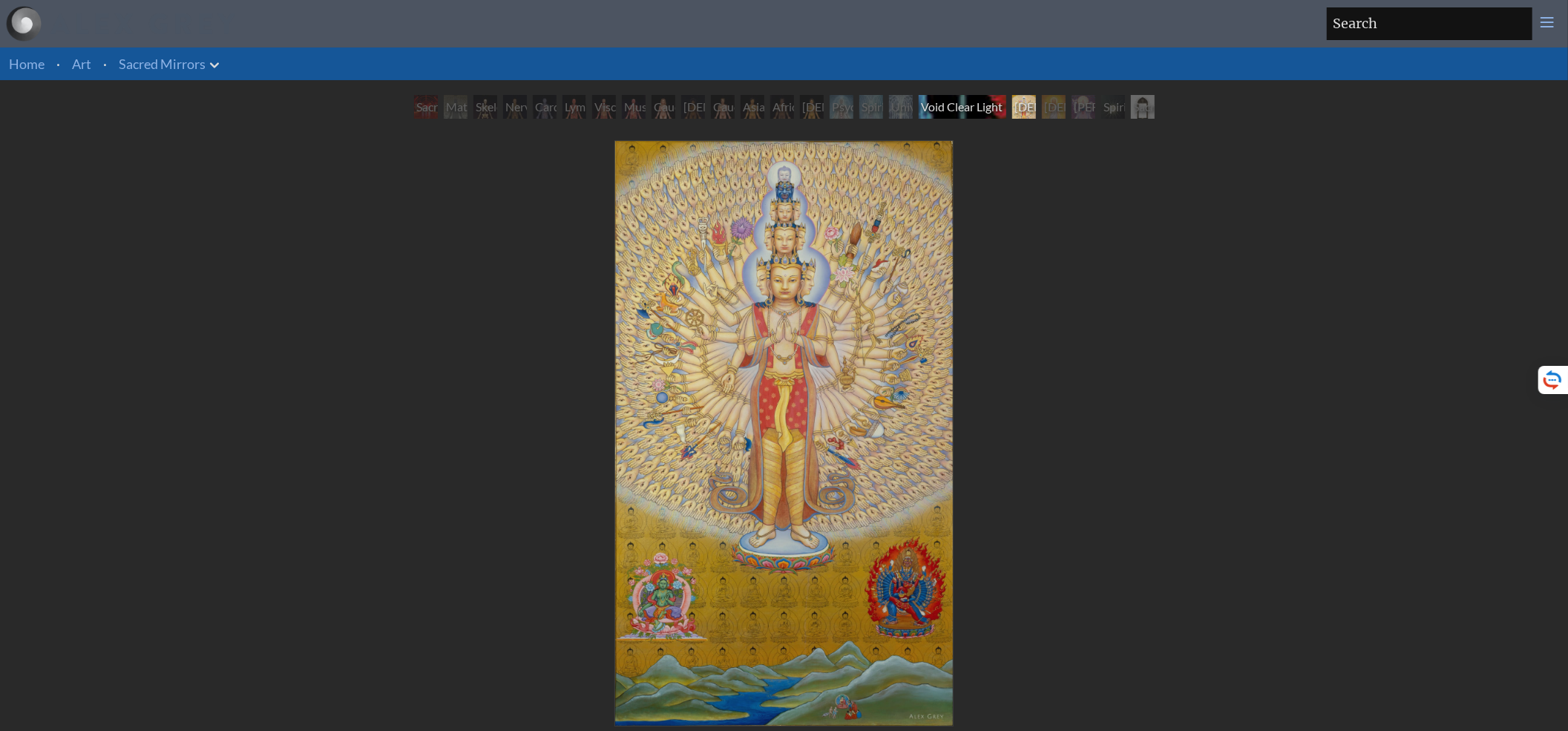
click at [960, 109] on div "Void Clear Light" at bounding box center [962, 107] width 87 height 24
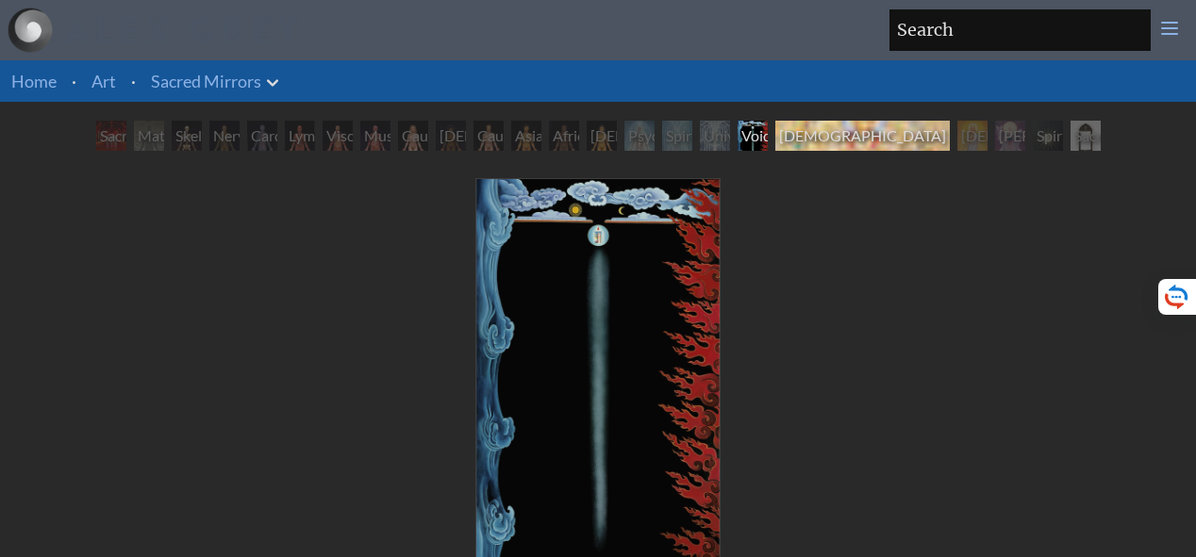
click at [868, 141] on div "Avalokitesvara" at bounding box center [862, 136] width 174 height 30
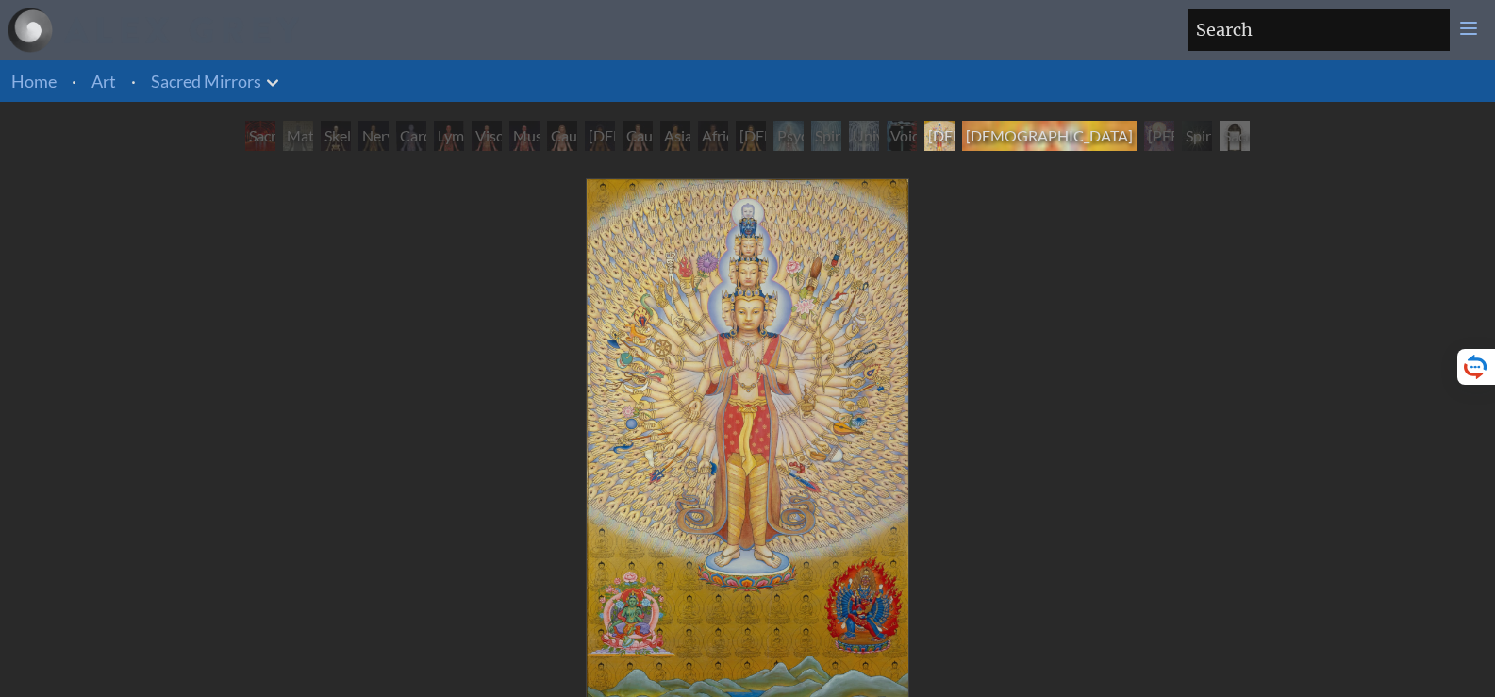
click at [1045, 136] on div "Christ" at bounding box center [1049, 136] width 174 height 30
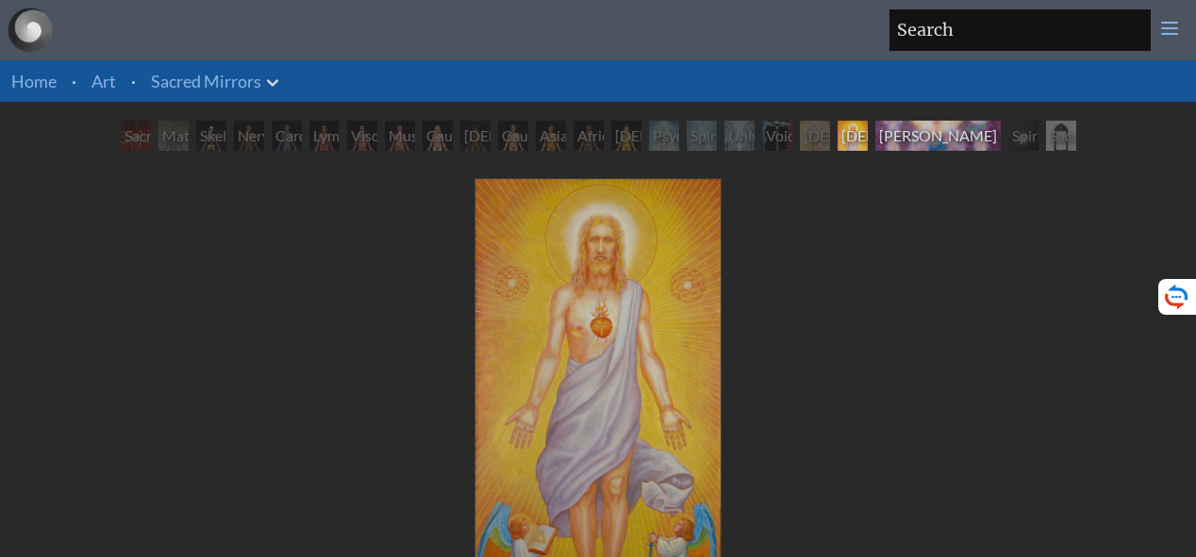
click at [930, 141] on div "Sophia" at bounding box center [937, 136] width 125 height 30
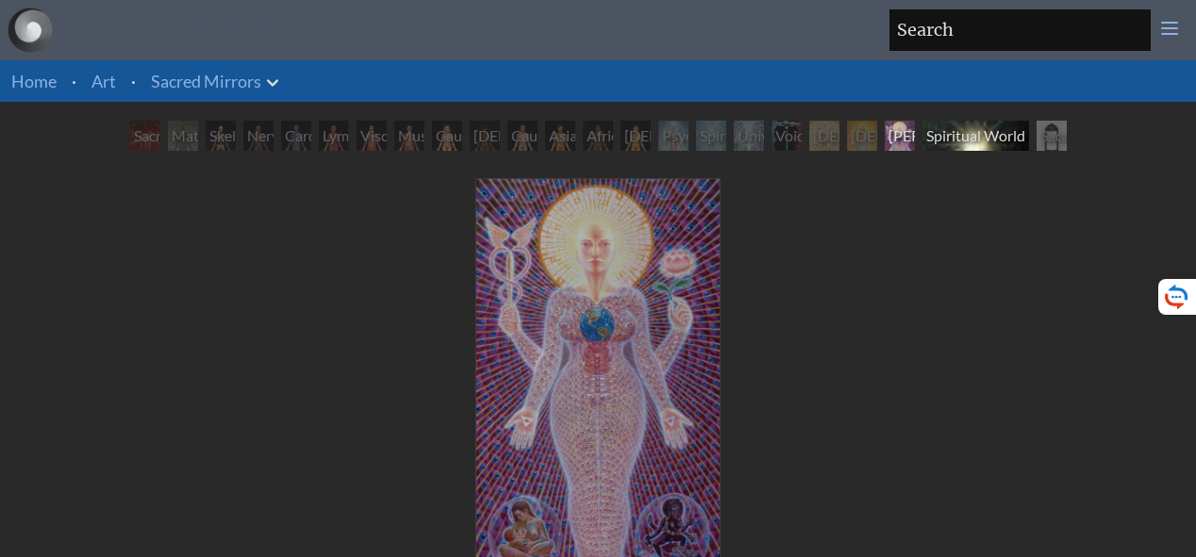
click at [969, 135] on div "Spiritual World" at bounding box center [975, 136] width 107 height 30
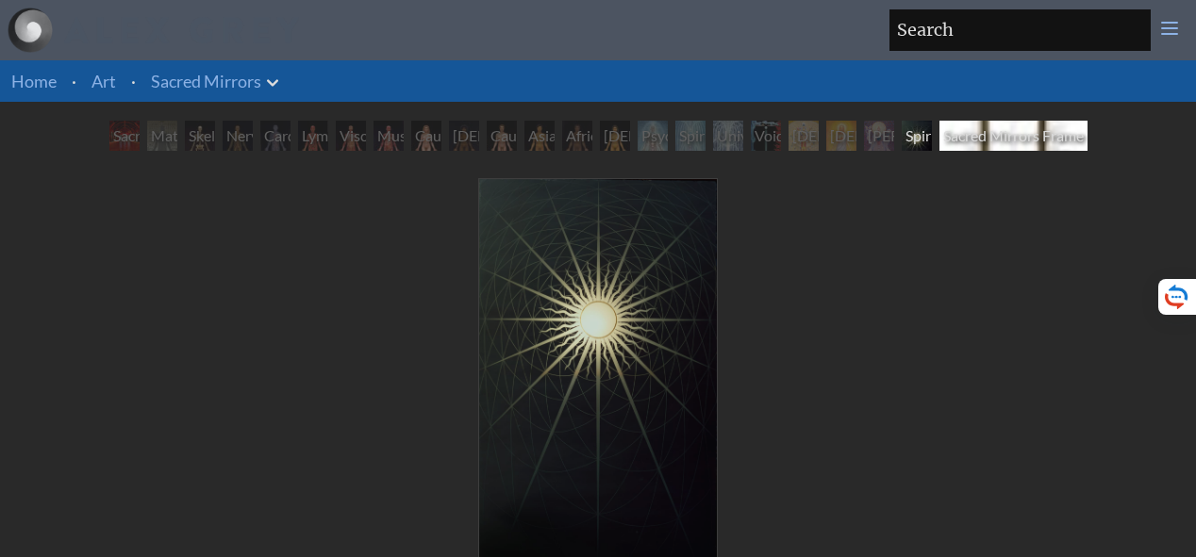
click at [1007, 143] on div "Sacred Mirrors Frame" at bounding box center [1013, 136] width 148 height 30
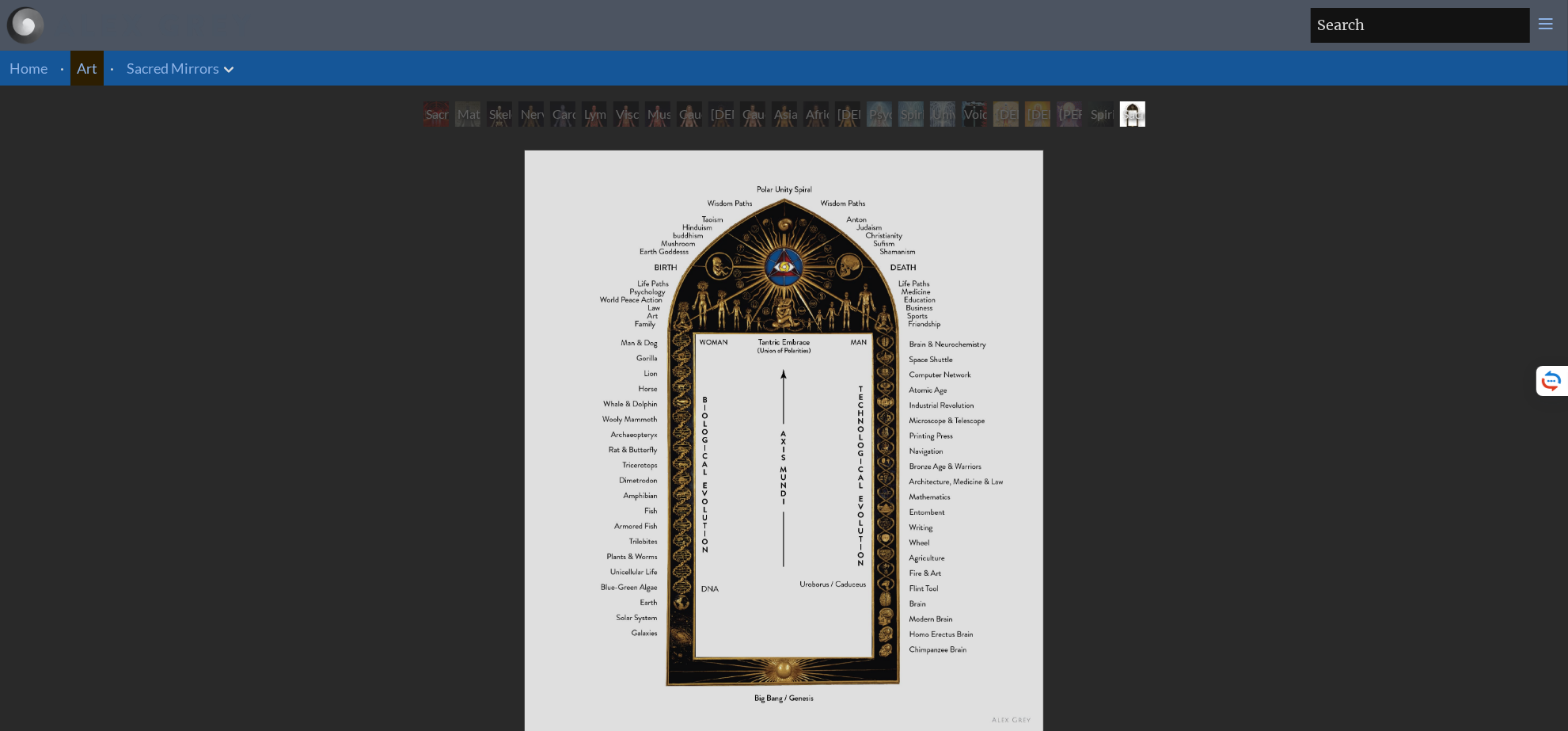
click at [91, 76] on link "Art" at bounding box center [86, 68] width 21 height 22
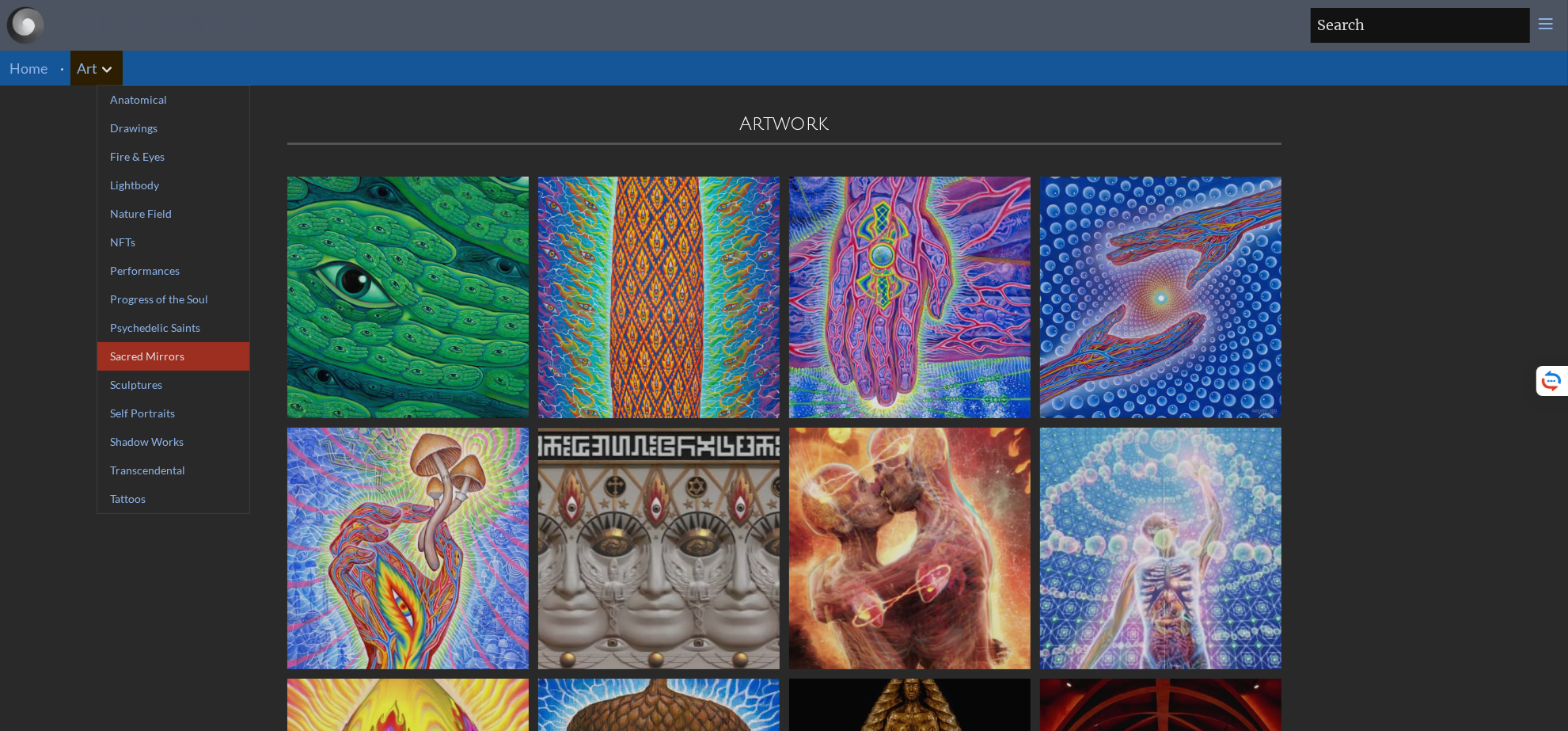
click at [202, 351] on link "Sacred Mirrors" at bounding box center [173, 356] width 152 height 29
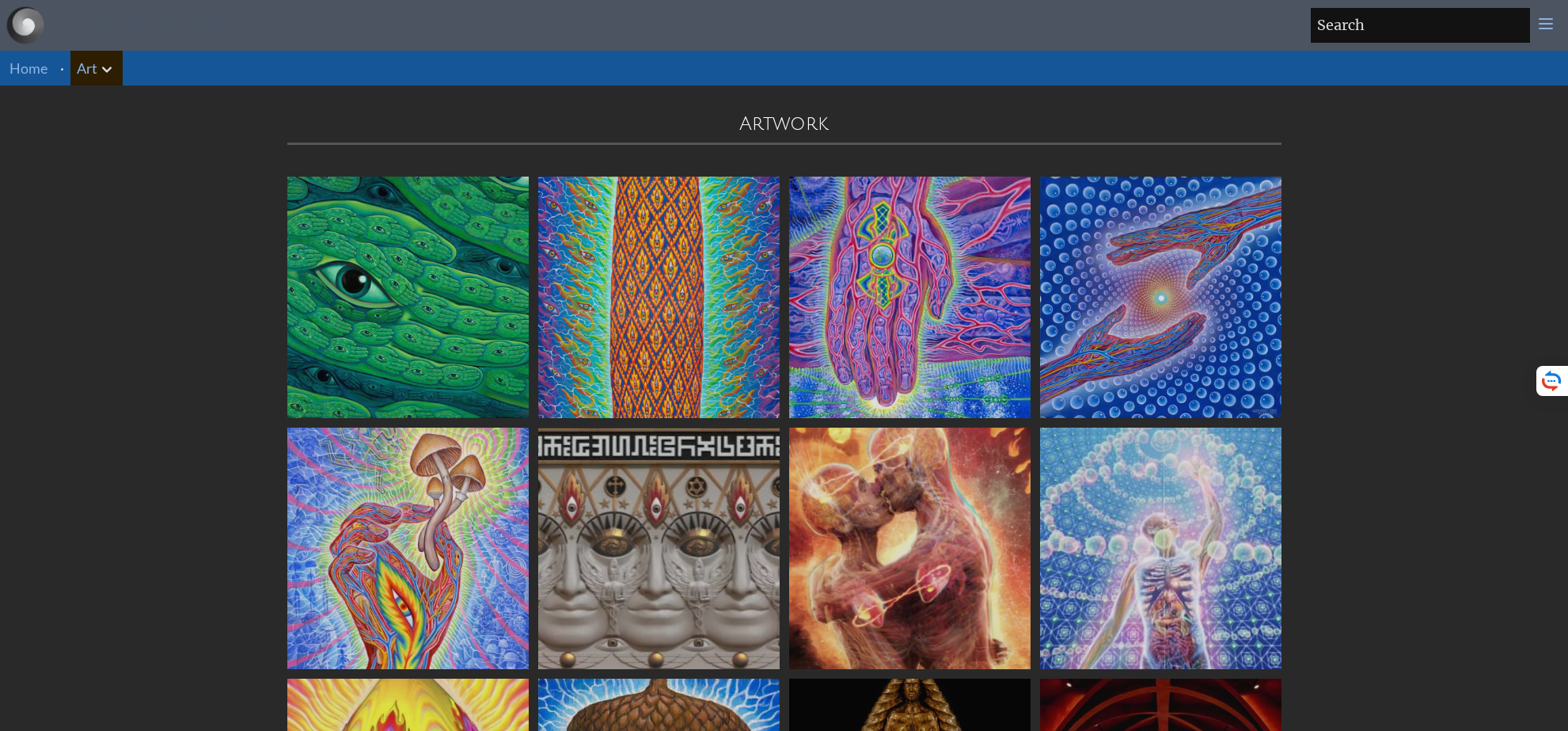
click at [109, 74] on icon at bounding box center [107, 70] width 19 height 19
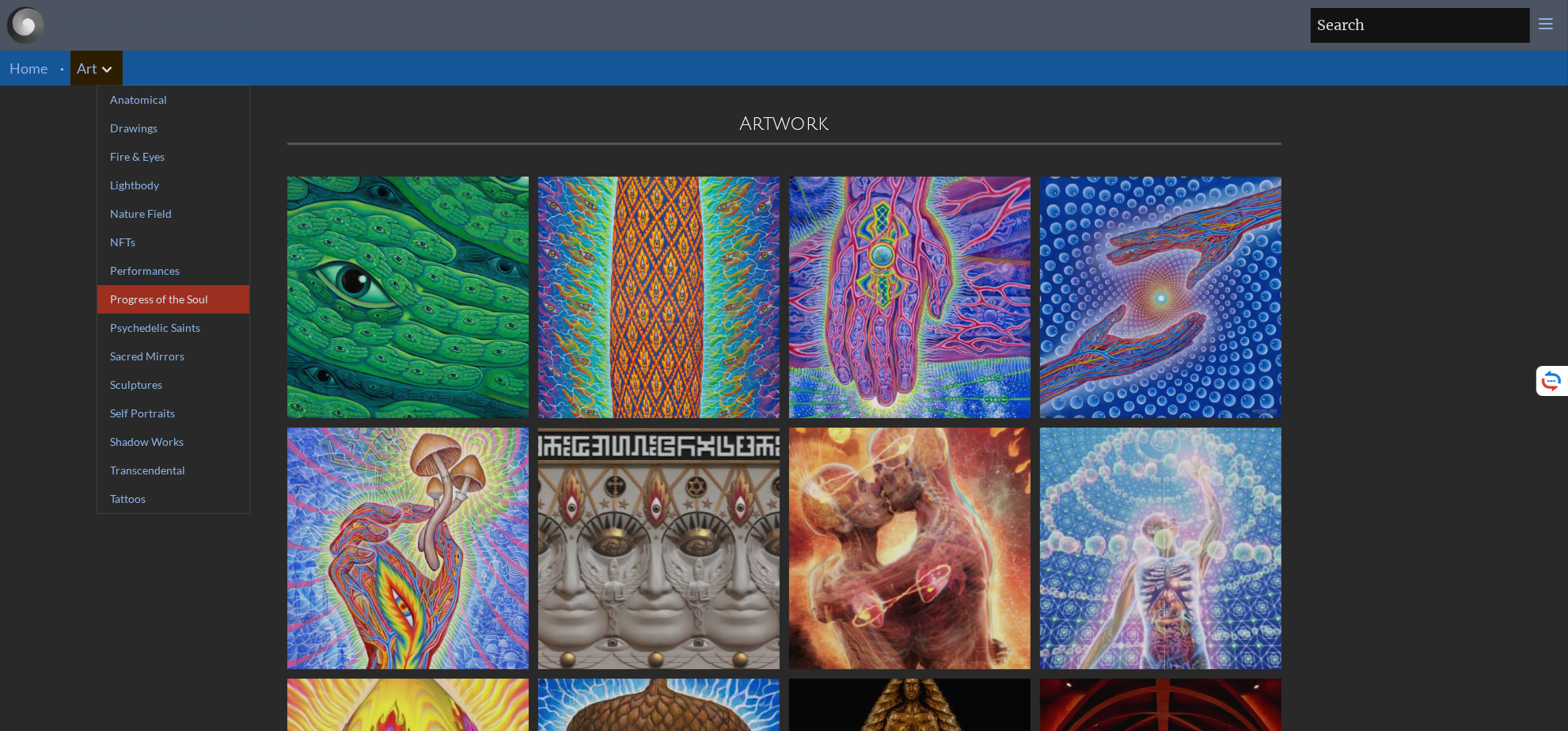
click at [201, 293] on link "Progress of the Soul" at bounding box center [173, 300] width 152 height 29
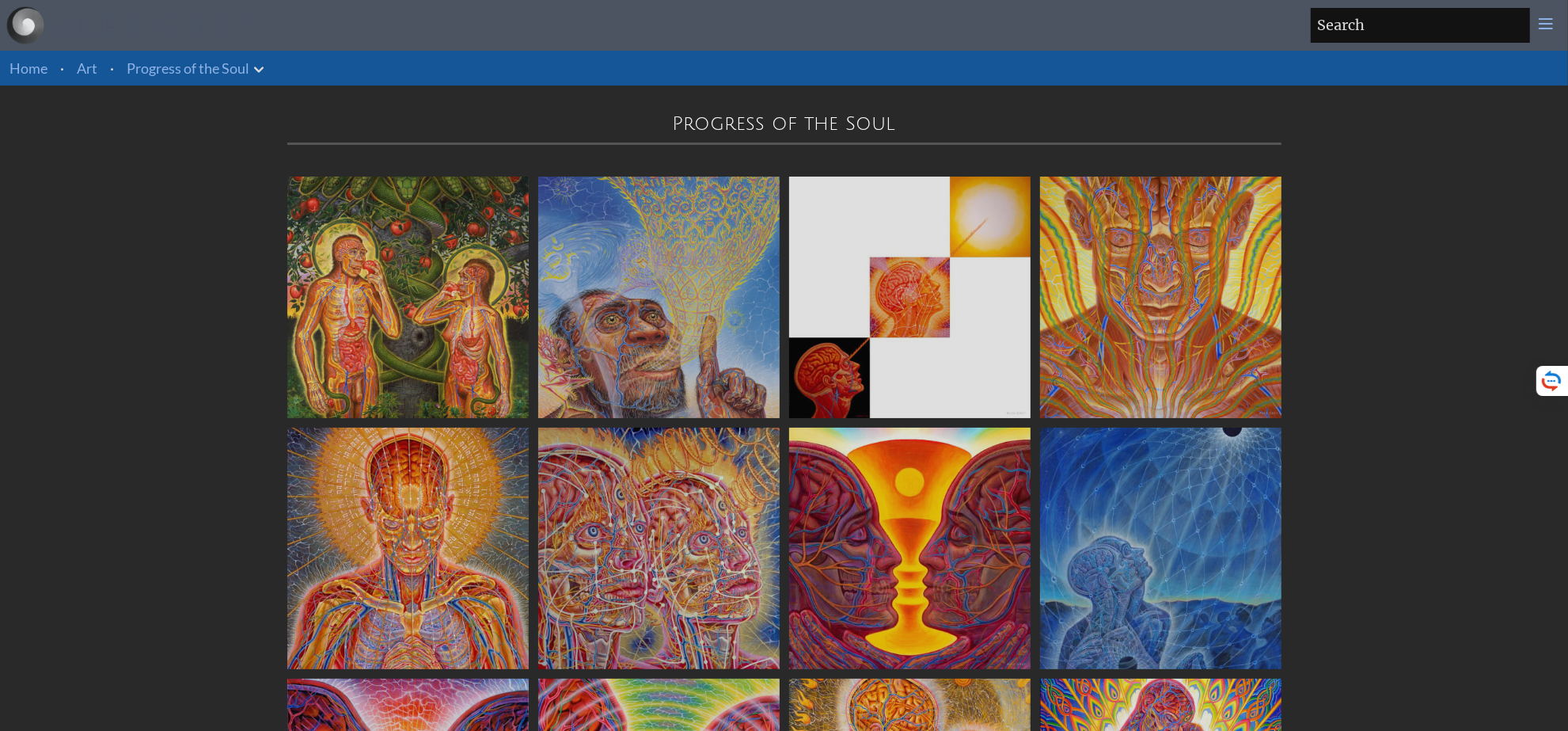
click at [456, 314] on img at bounding box center [408, 297] width 242 height 242
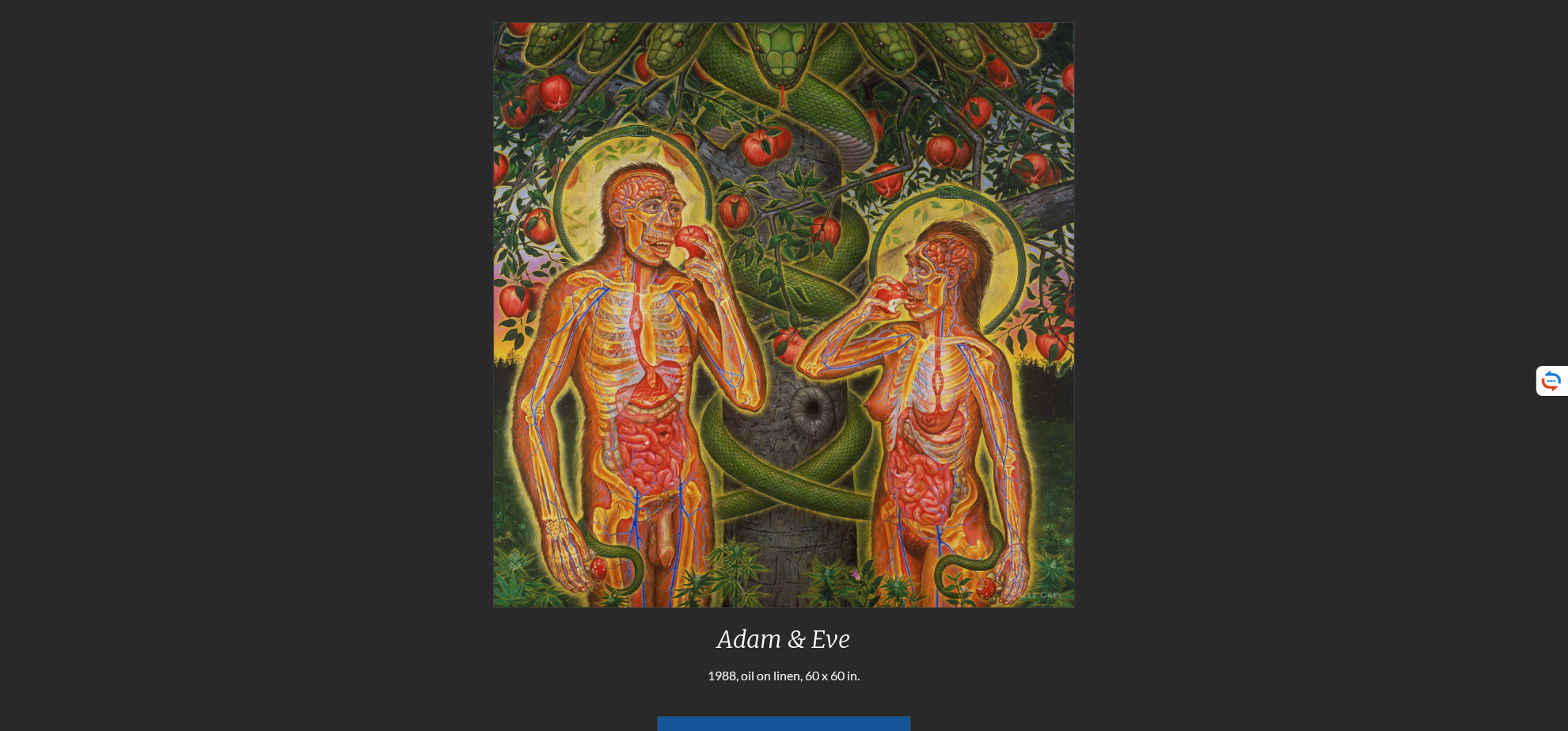
scroll to position [156, 0]
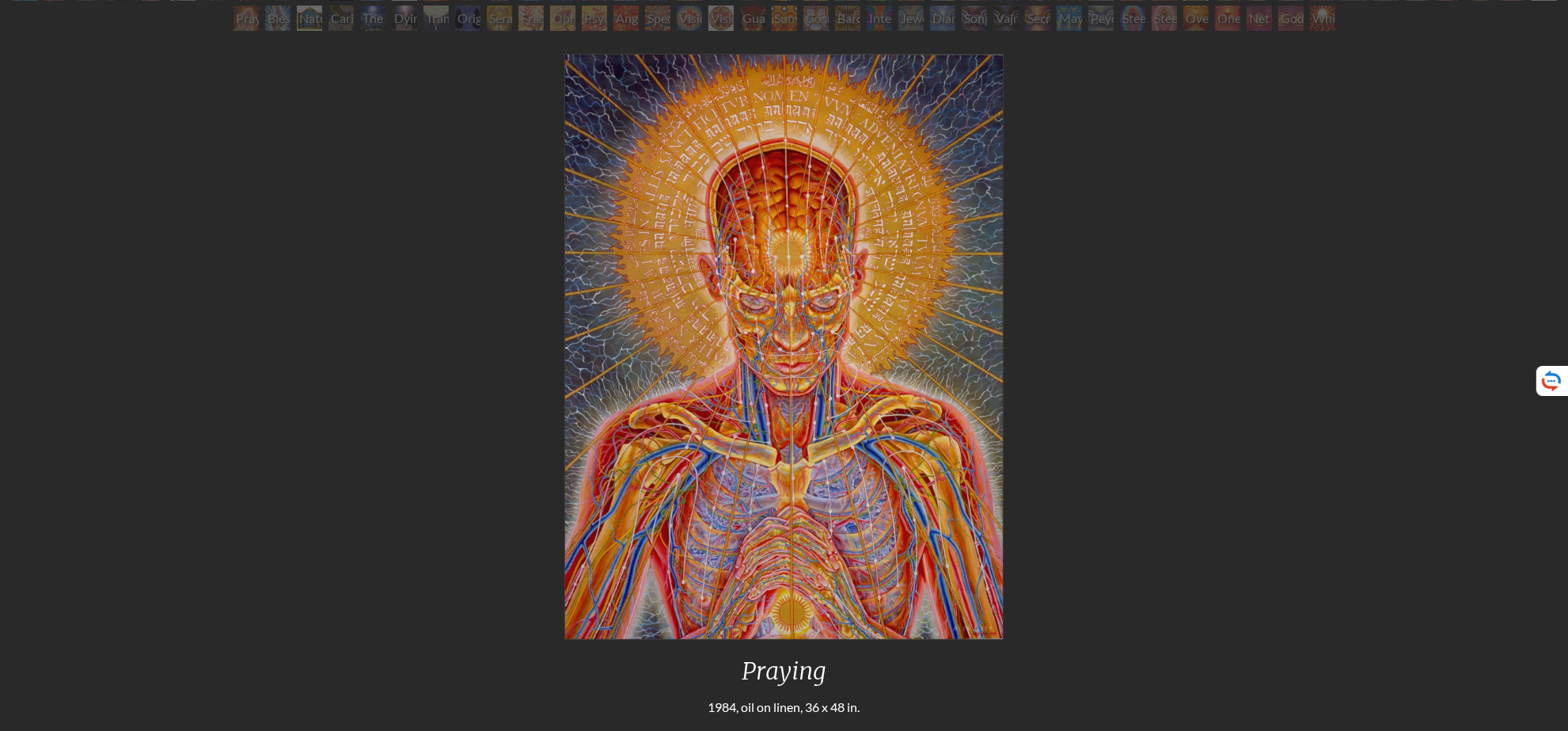
click at [864, 670] on div "Praying" at bounding box center [784, 676] width 451 height 41
